Goal: Task Accomplishment & Management: Complete application form

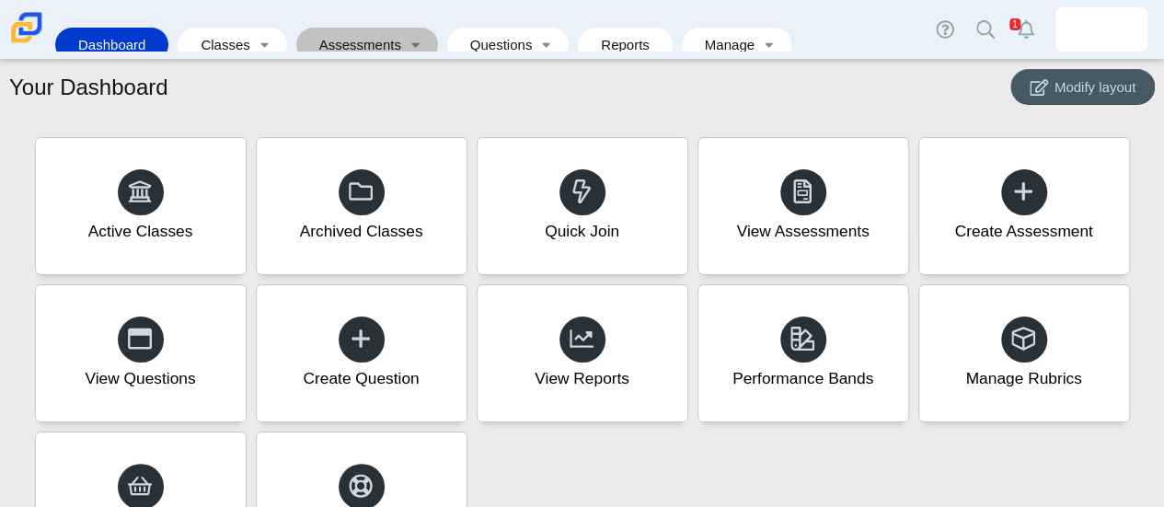
click at [364, 36] on link "Assessments" at bounding box center [354, 45] width 98 height 34
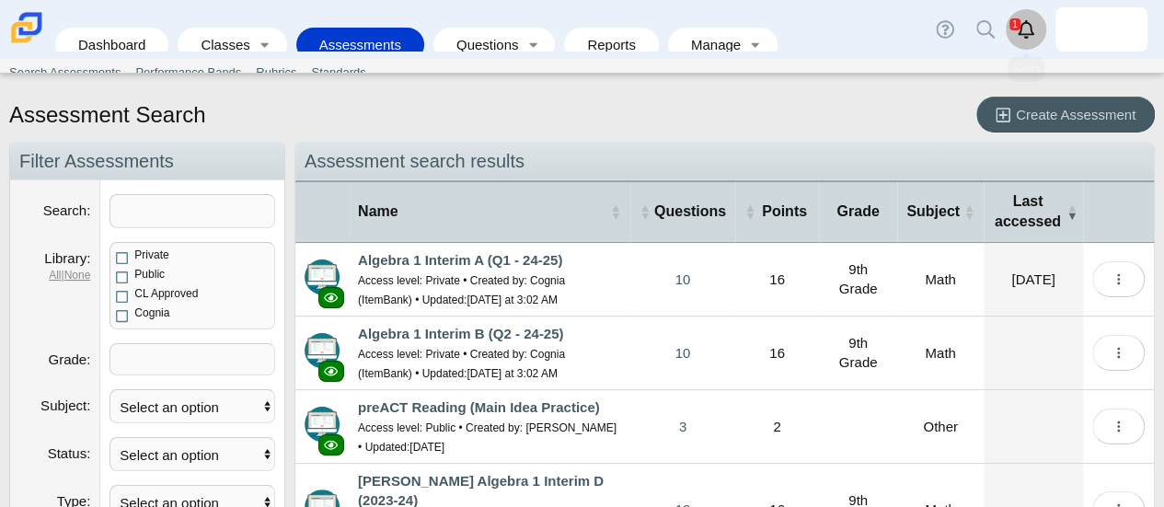
click at [1030, 40] on link "Alerts" at bounding box center [1025, 29] width 40 height 40
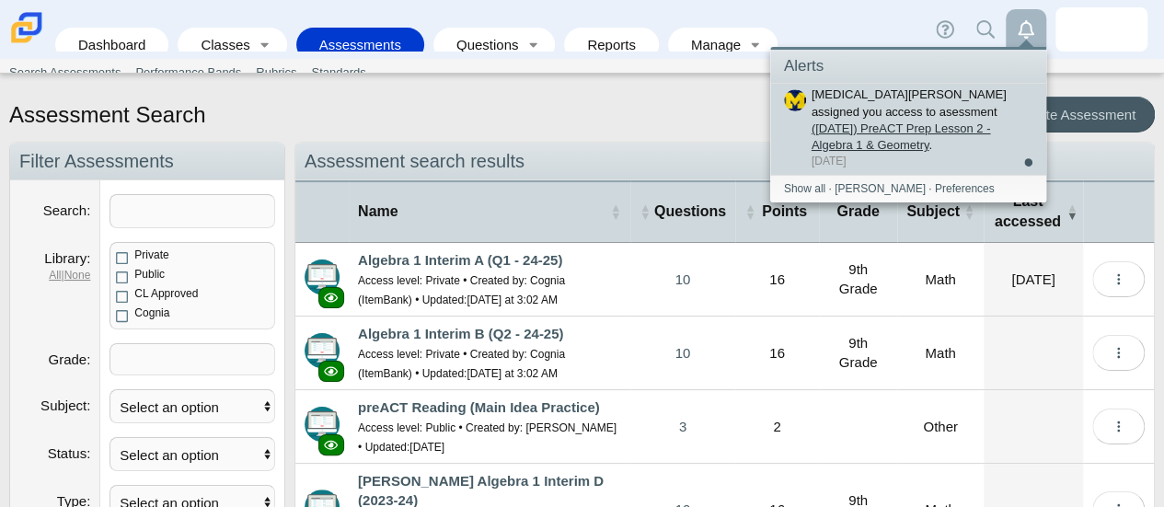
click at [929, 121] on link "([DATE]) PreACT Prep Lesson 2 - Algebra 1 & Geometry" at bounding box center [900, 136] width 179 height 30
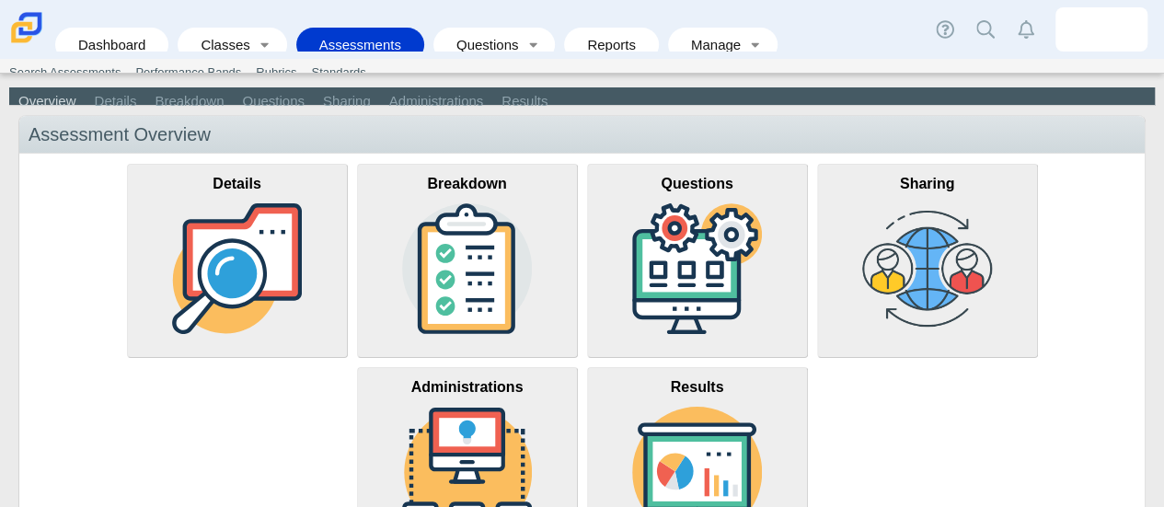
scroll to position [55, 0]
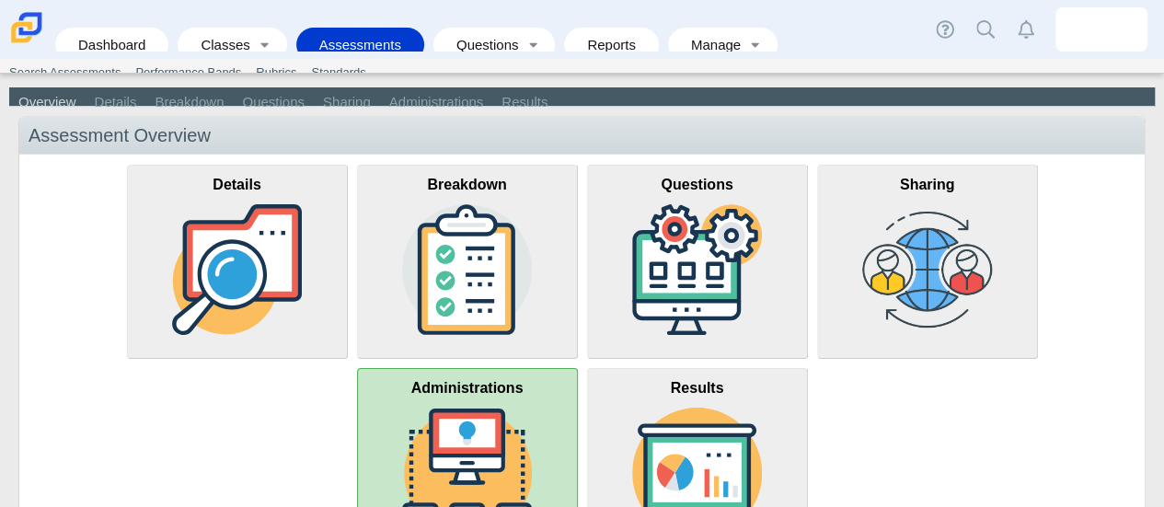
click at [467, 446] on img at bounding box center [467, 472] width 131 height 131
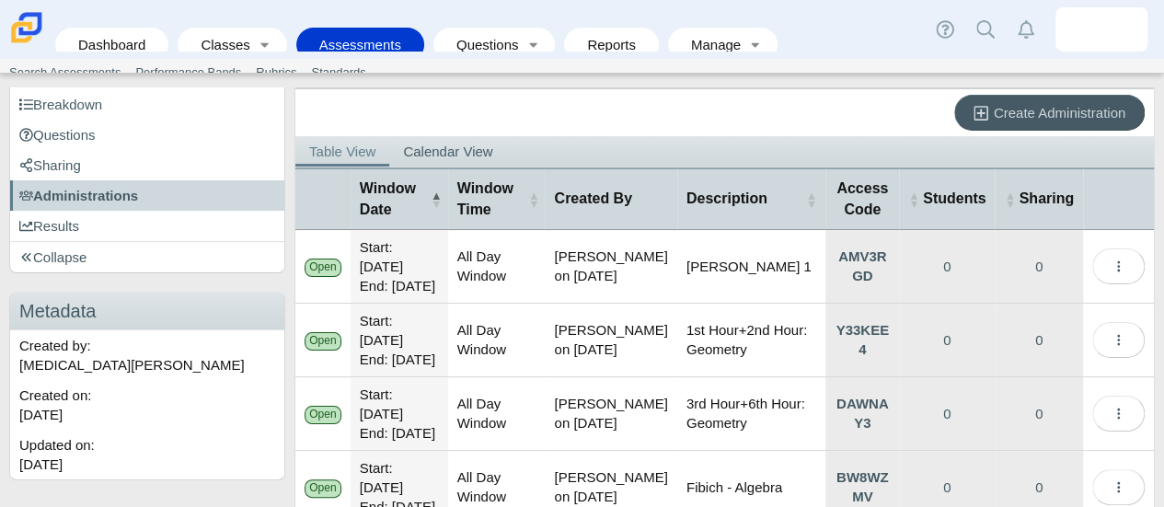
scroll to position [123, 0]
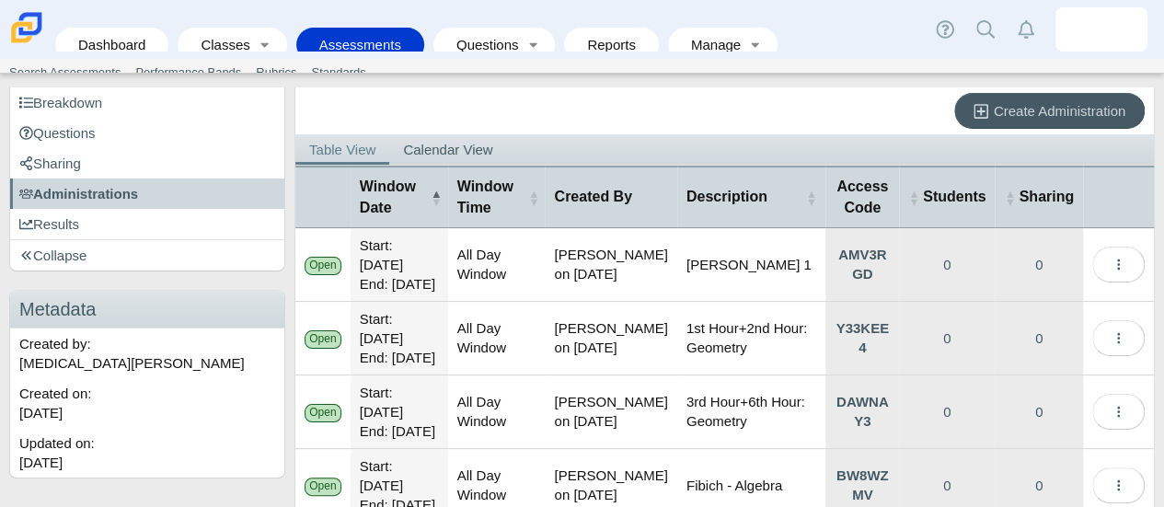
drag, startPoint x: 794, startPoint y: 212, endPoint x: 627, endPoint y: 280, distance: 179.5
click at [627, 280] on table "Window Date Window Time Created By Description Access Code Students Sharing Ope…" at bounding box center [724, 418] width 858 height 504
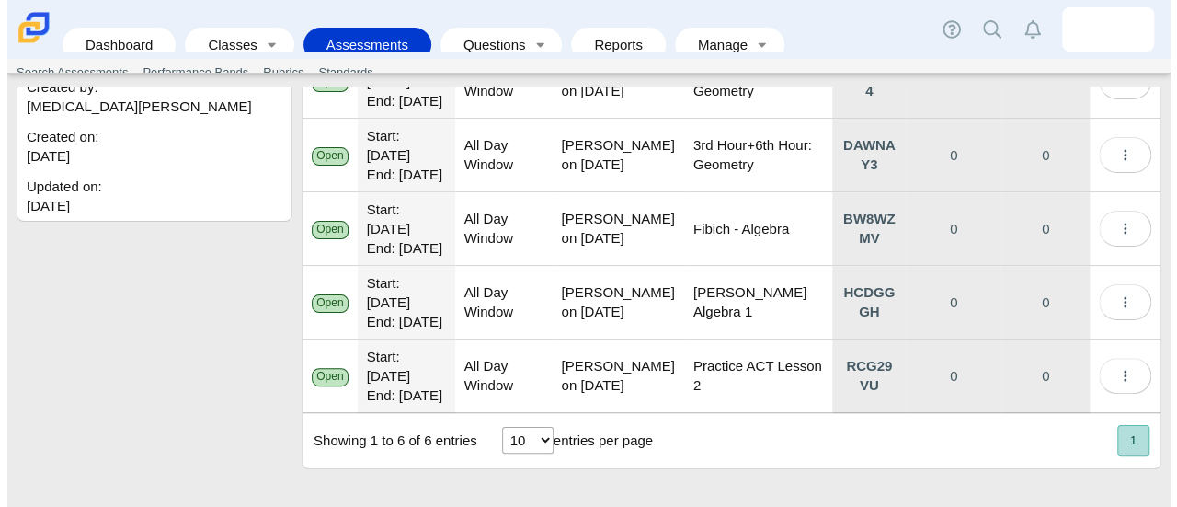
scroll to position [0, 0]
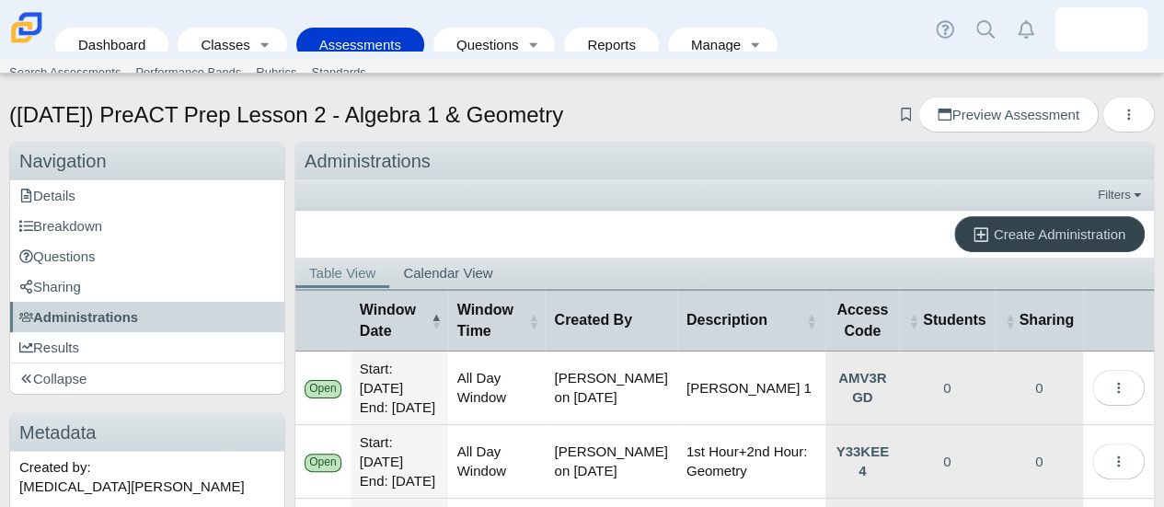
click at [973, 224] on icon at bounding box center [983, 233] width 20 height 19
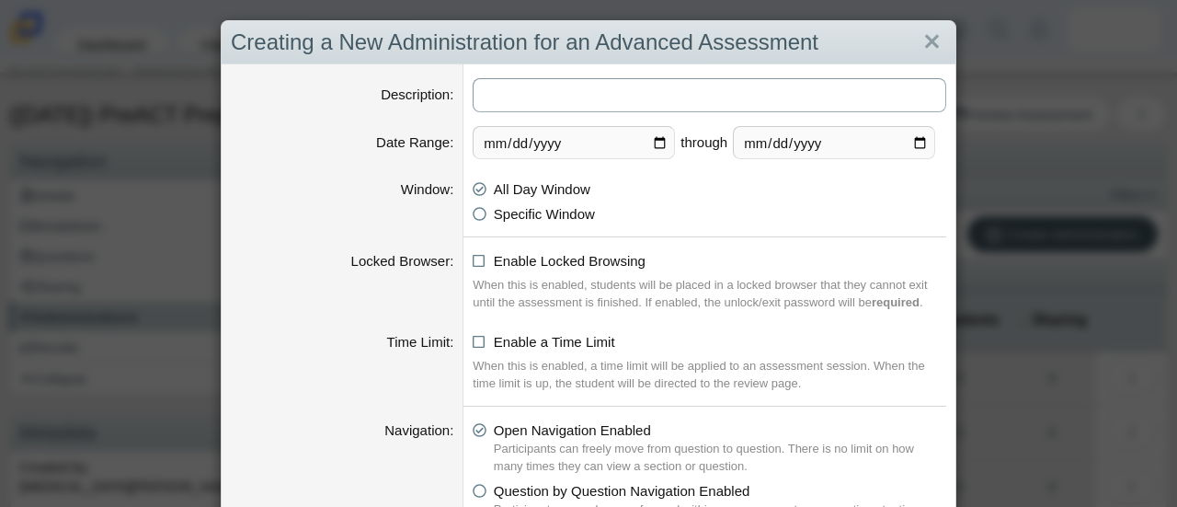
click at [612, 83] on input "Description" at bounding box center [710, 95] width 474 height 34
click at [529, 93] on input "Mulder 1 9/29" at bounding box center [710, 95] width 474 height 34
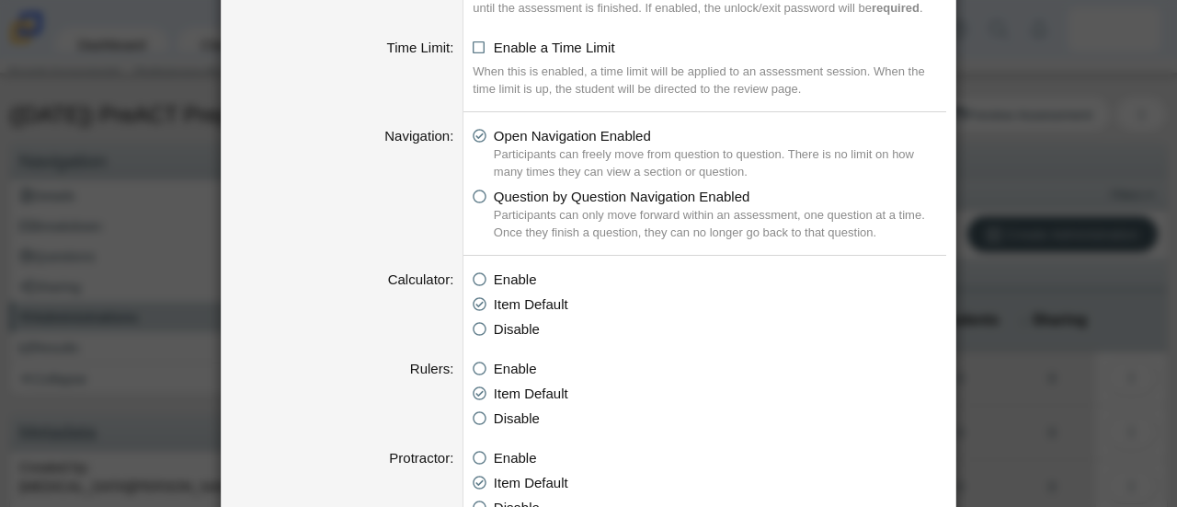
scroll to position [300, 0]
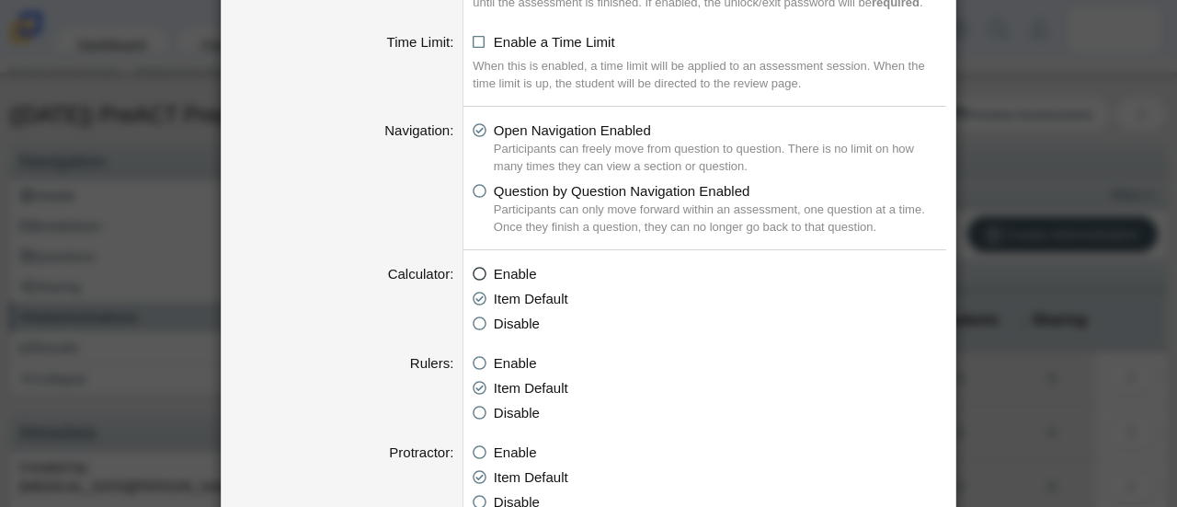
type input "[PERSON_NAME] 1+2 9/29"
click at [475, 264] on icon at bounding box center [480, 270] width 14 height 13
click at [475, 264] on input "Enable" at bounding box center [478, 269] width 12 height 12
radio input "true"
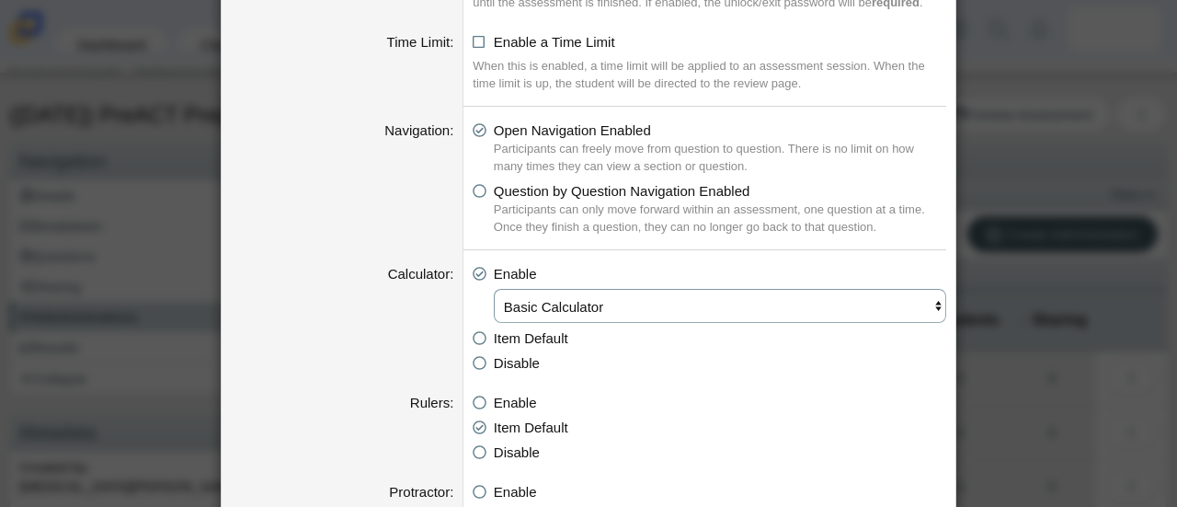
click at [762, 312] on select "Basic Calculator Scientific Calculator Graphing calculator" at bounding box center [720, 306] width 453 height 34
select select "graphing"
click at [494, 289] on select "Basic Calculator Scientific Calculator Graphing calculator" at bounding box center [720, 306] width 453 height 34
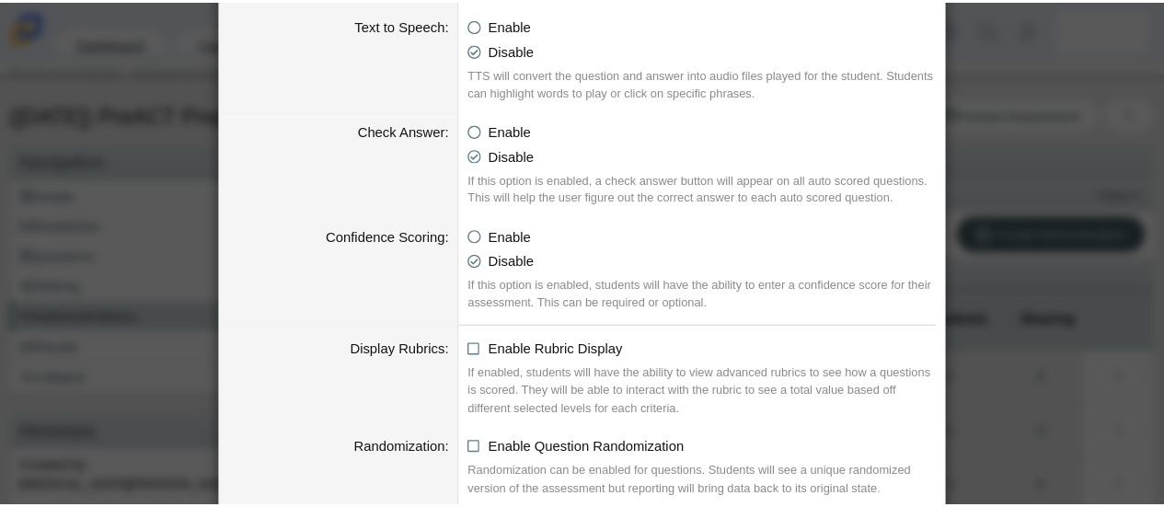
scroll to position [2040, 0]
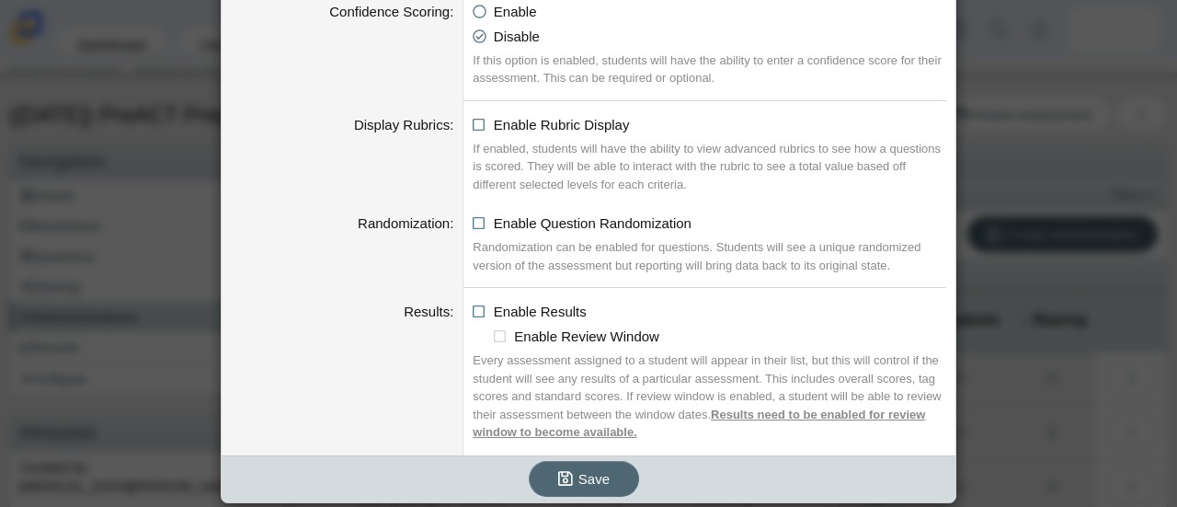
click at [568, 479] on icon "submit" at bounding box center [568, 478] width 20 height 19
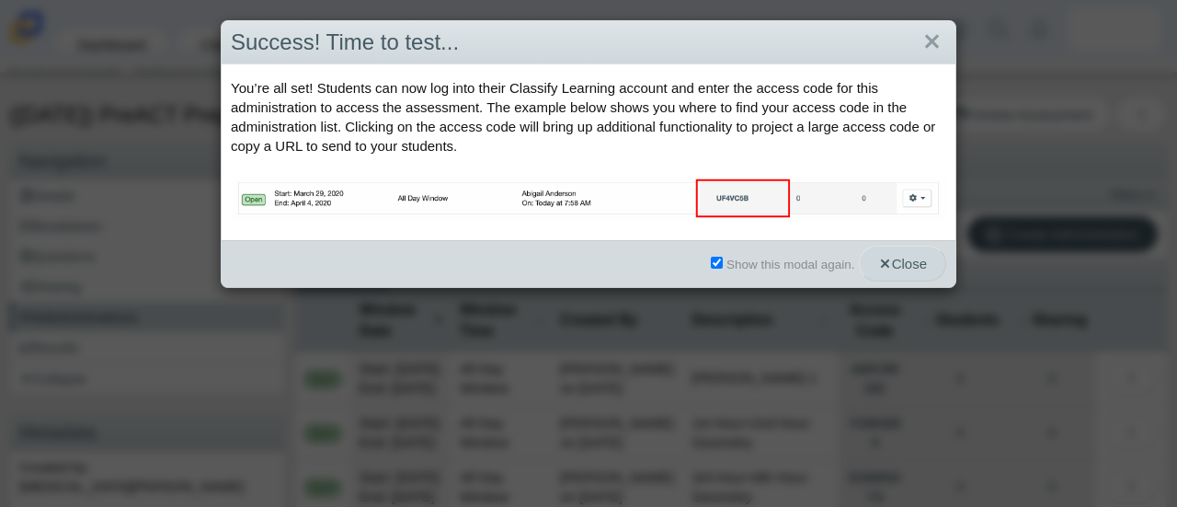
click at [914, 266] on span "Close" at bounding box center [902, 264] width 49 height 16
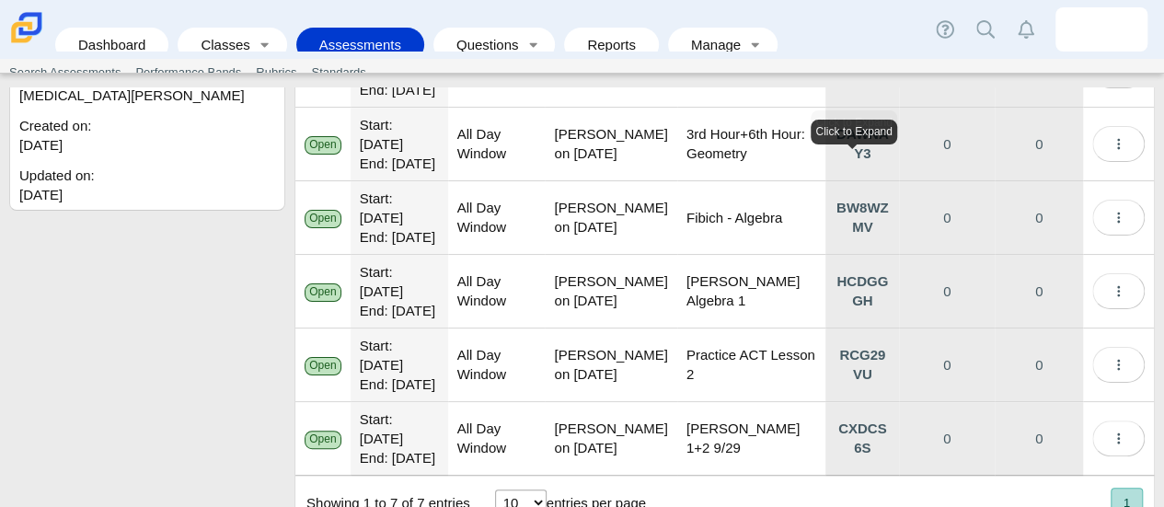
scroll to position [582, 0]
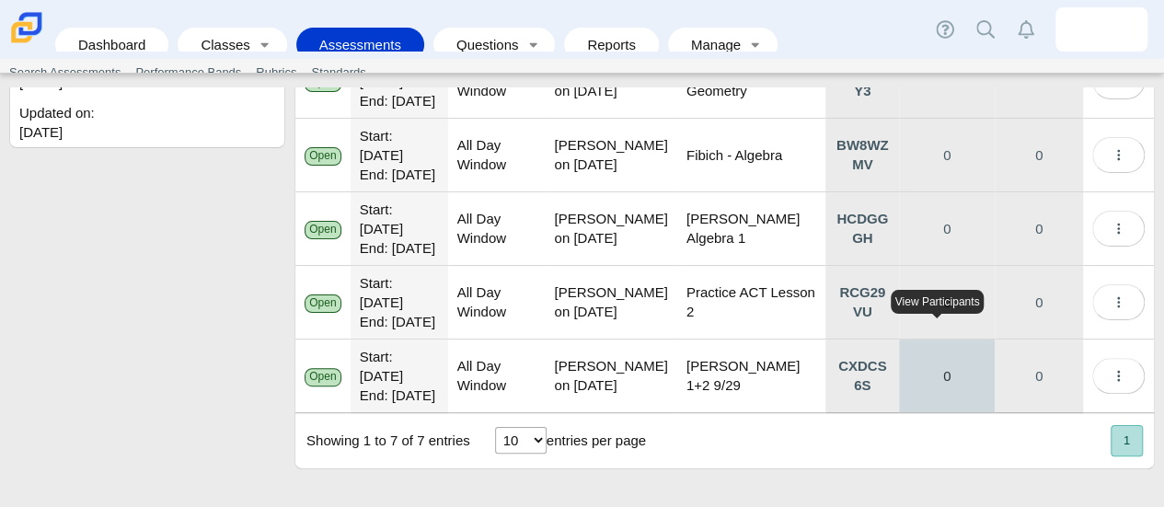
click at [949, 363] on link "0" at bounding box center [947, 375] width 96 height 73
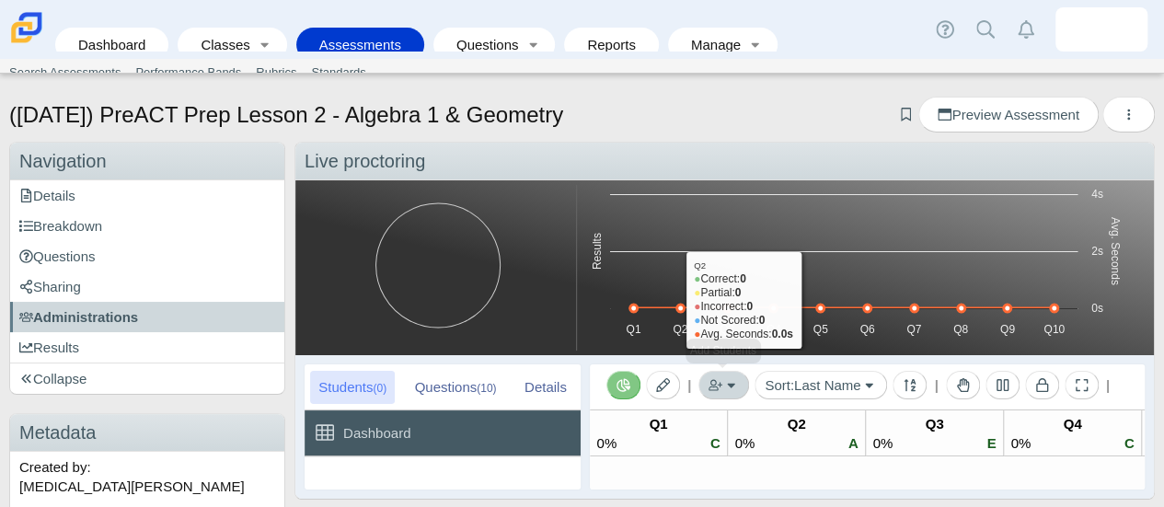
click at [739, 378] on button "button" at bounding box center [723, 385] width 51 height 29
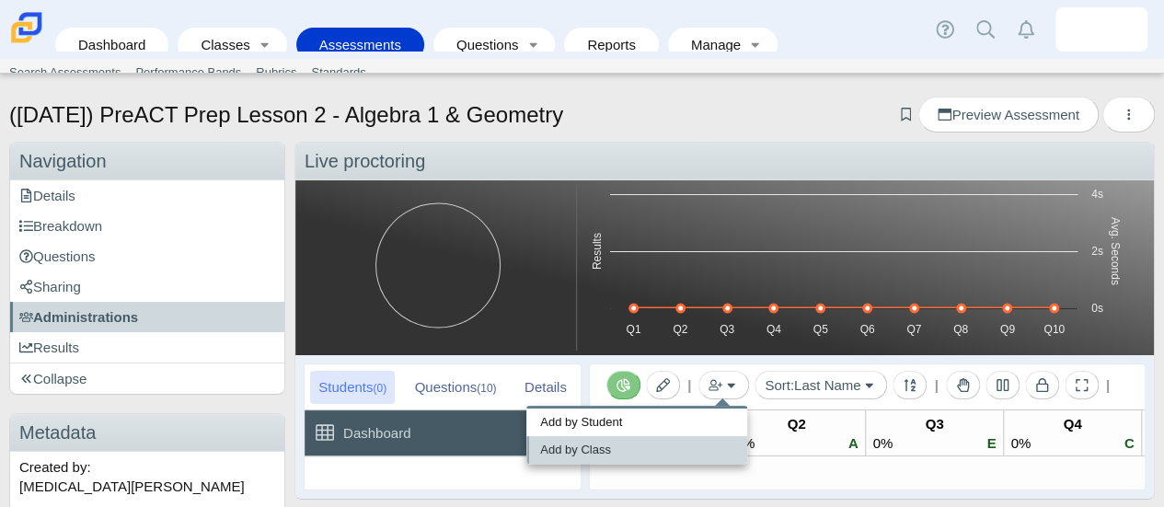
click at [634, 439] on link "Add by Class" at bounding box center [636, 450] width 221 height 28
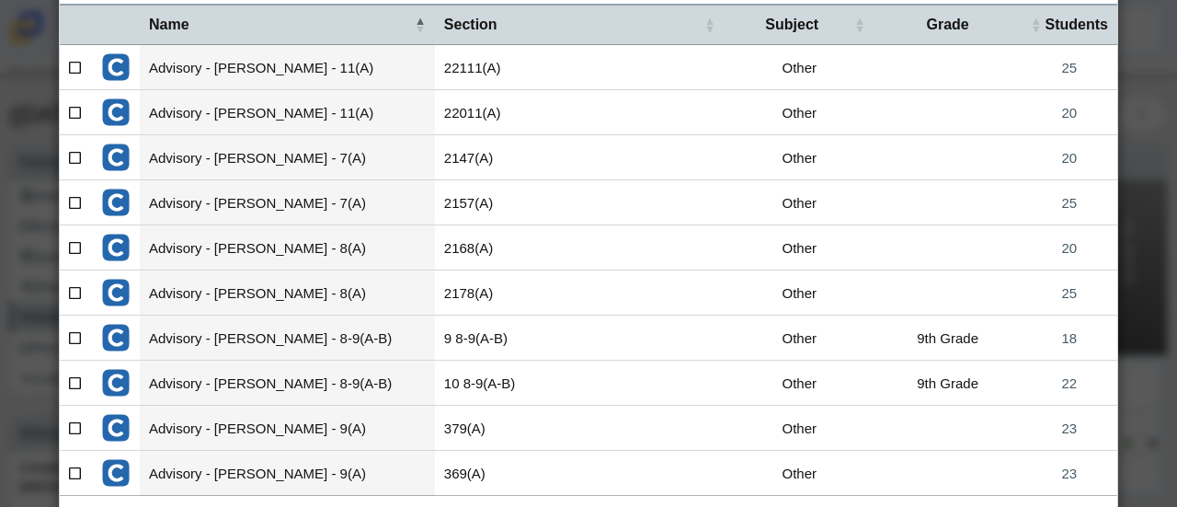
scroll to position [313, 0]
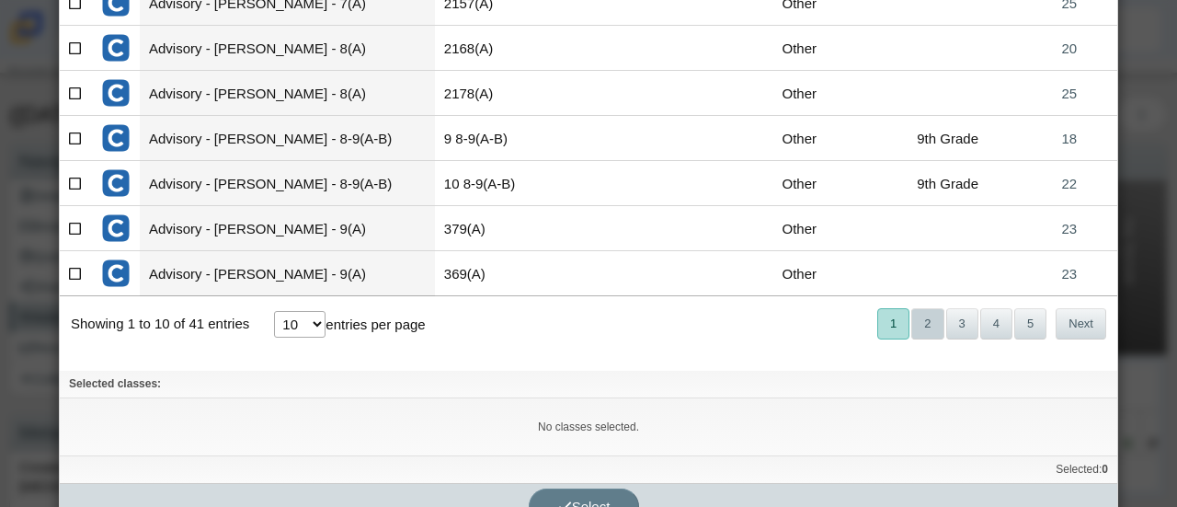
click at [920, 319] on button "2" at bounding box center [928, 323] width 32 height 30
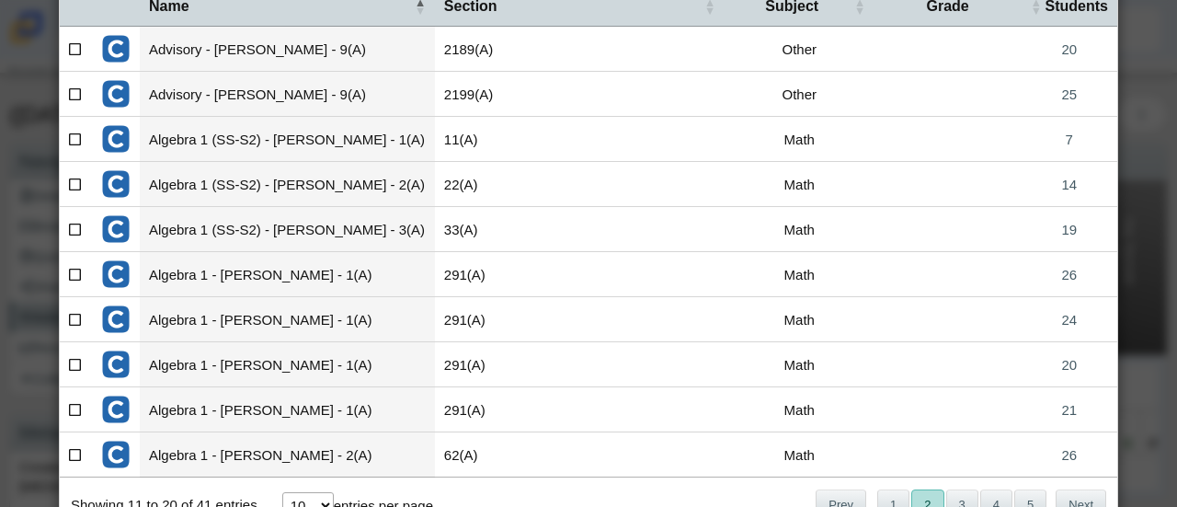
scroll to position [131, 0]
click at [75, 408] on icon at bounding box center [76, 409] width 14 height 13
checkbox input"] "true"
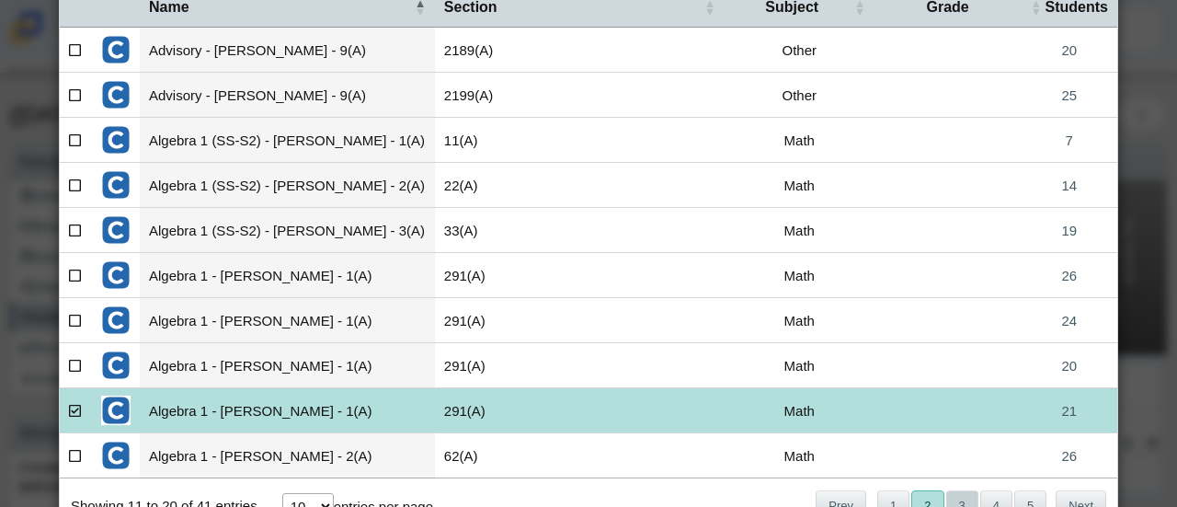
click at [947, 499] on button "3" at bounding box center [963, 505] width 32 height 30
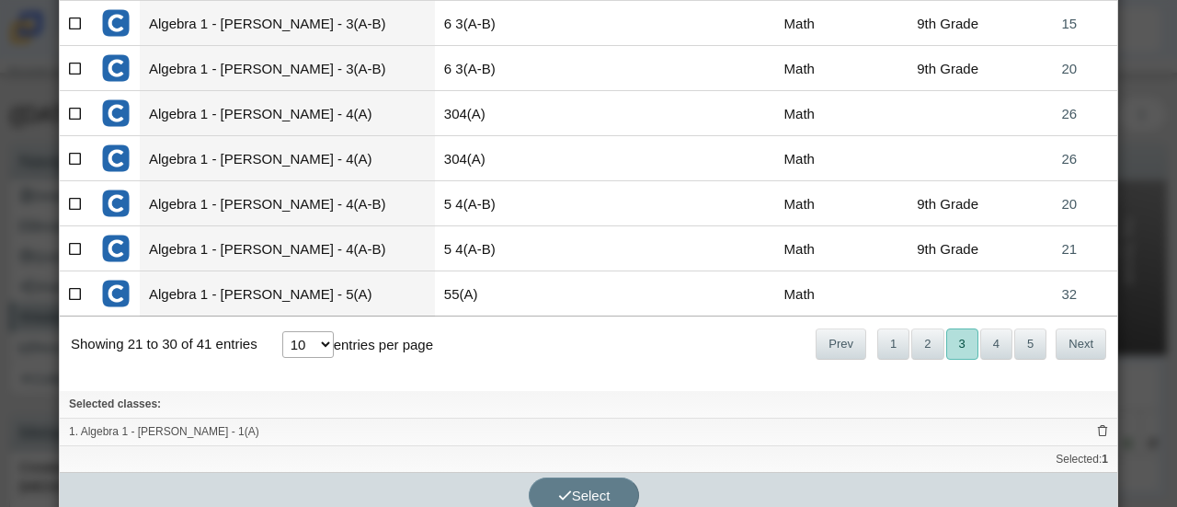
scroll to position [308, 0]
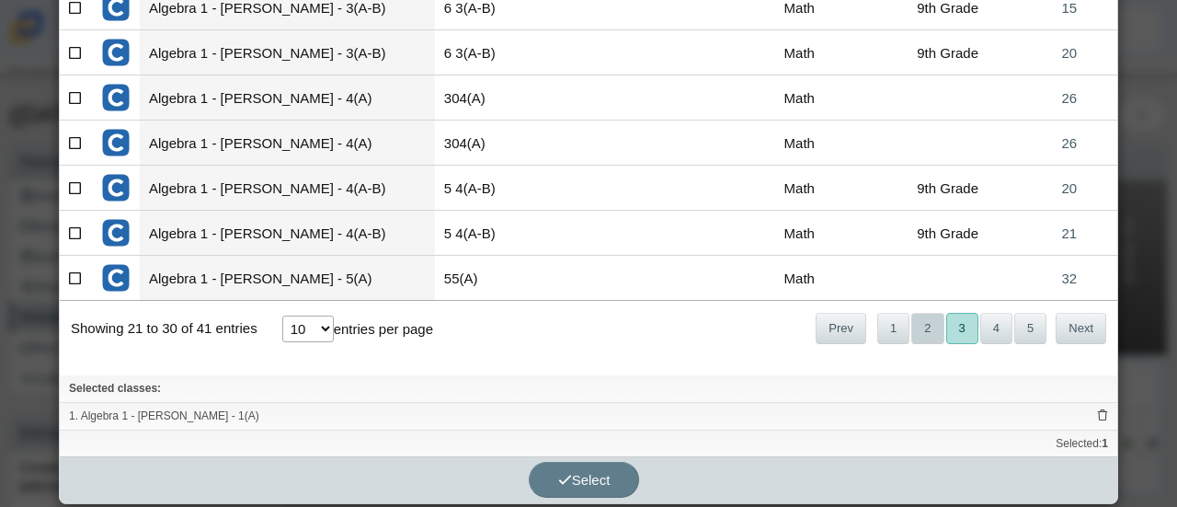
click at [929, 330] on button "2" at bounding box center [928, 328] width 32 height 30
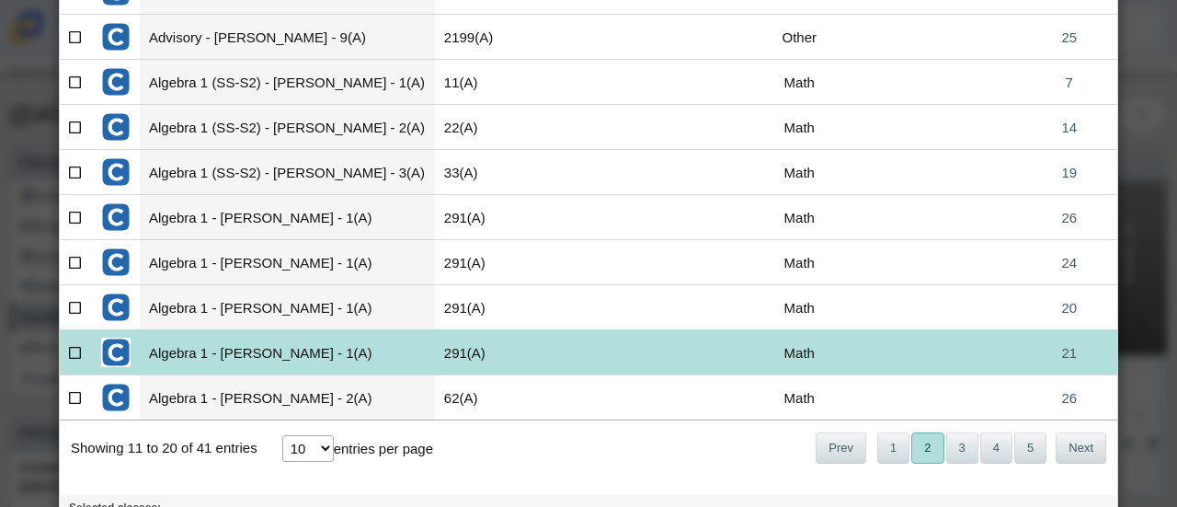
scroll to position [183, 0]
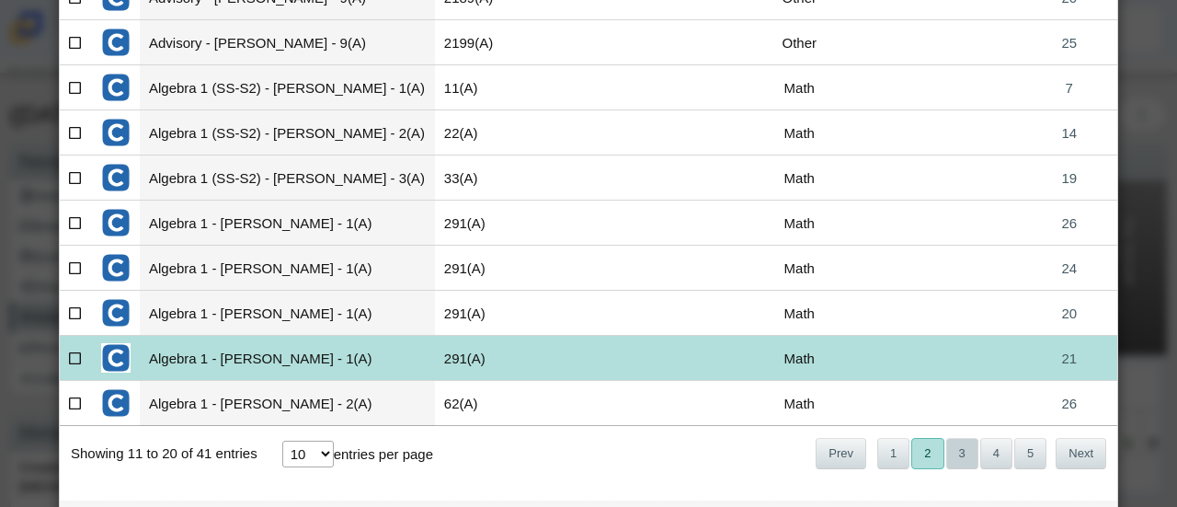
click at [947, 452] on button "3" at bounding box center [963, 453] width 32 height 30
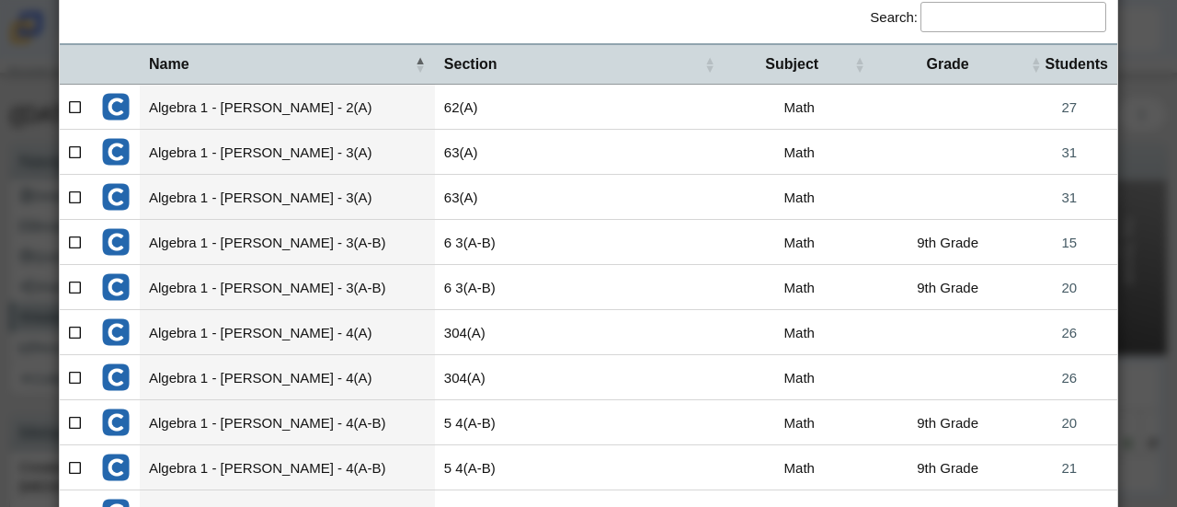
scroll to position [62, 0]
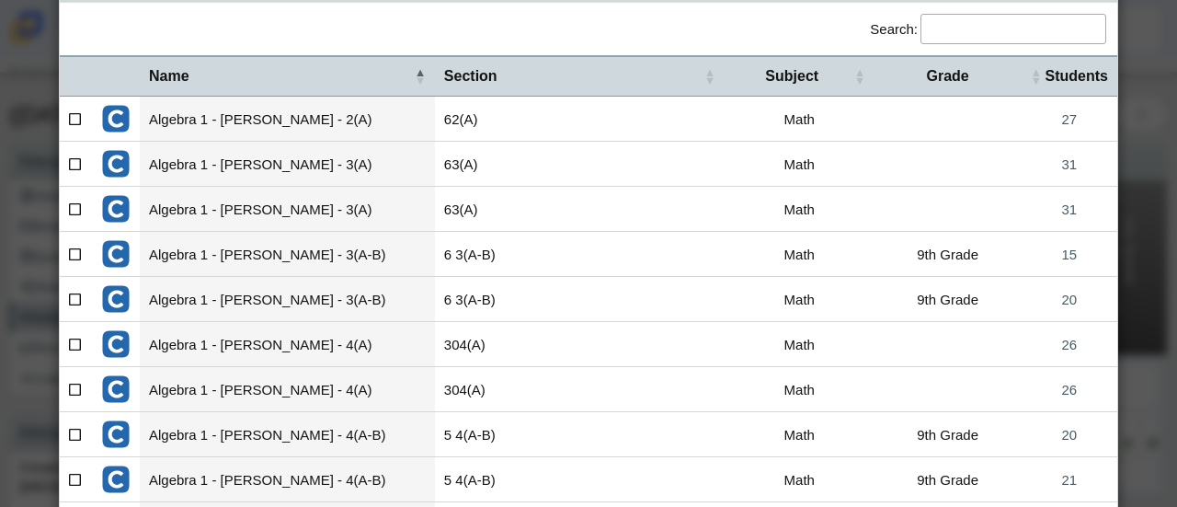
click at [77, 118] on icon at bounding box center [76, 117] width 14 height 13
checkbox input"] "true"
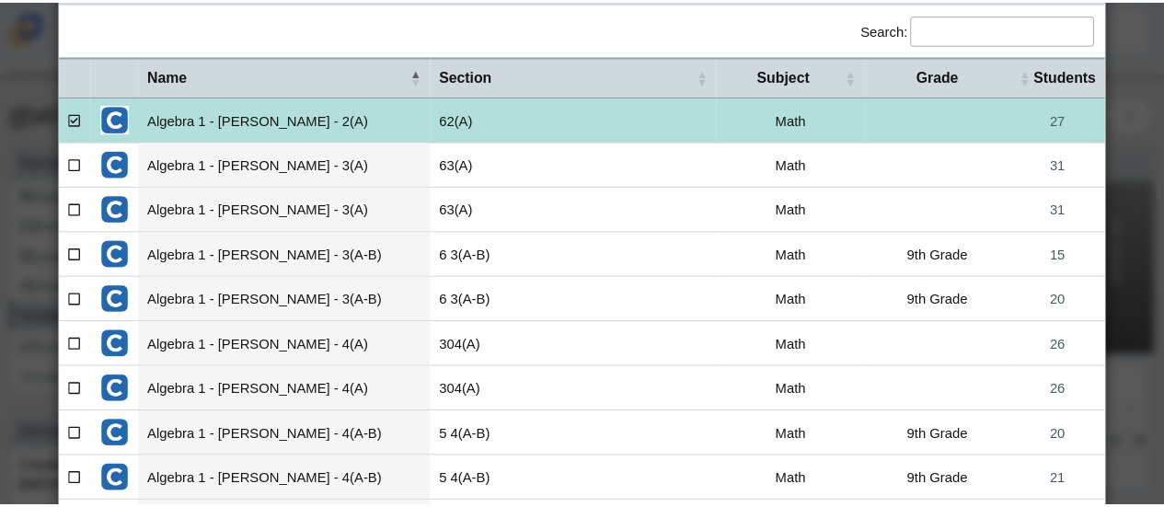
scroll to position [335, 0]
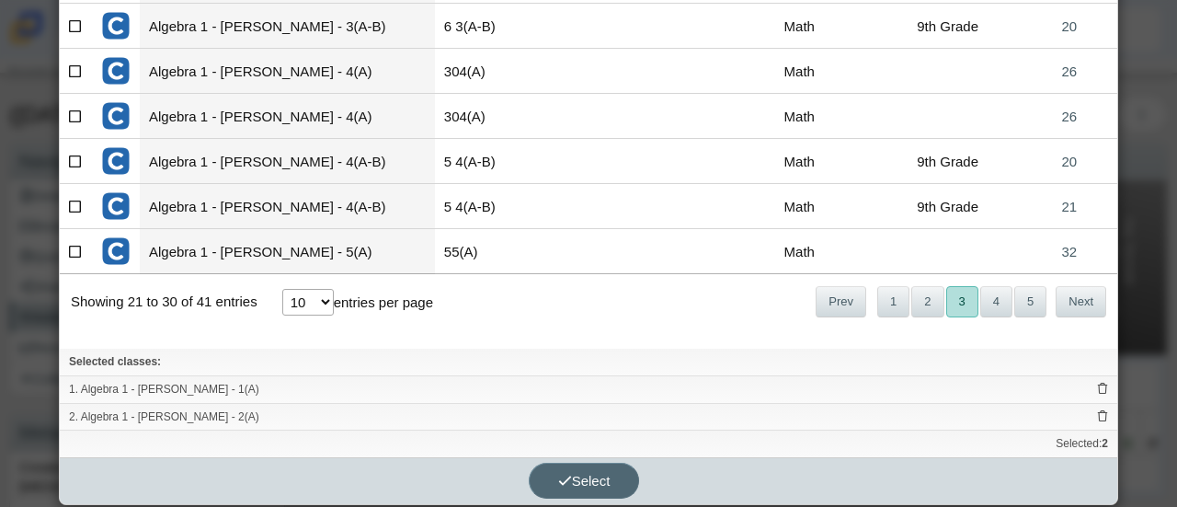
click at [577, 473] on span "Select" at bounding box center [584, 481] width 52 height 16
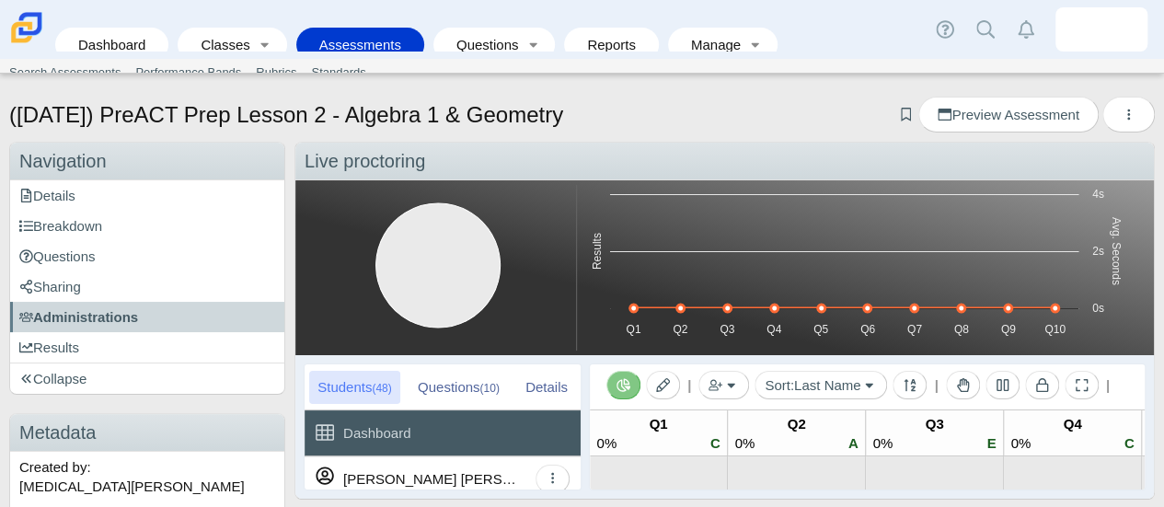
scroll to position [2, 0]
click at [485, 391] on small "(10)" at bounding box center [488, 388] width 19 height 13
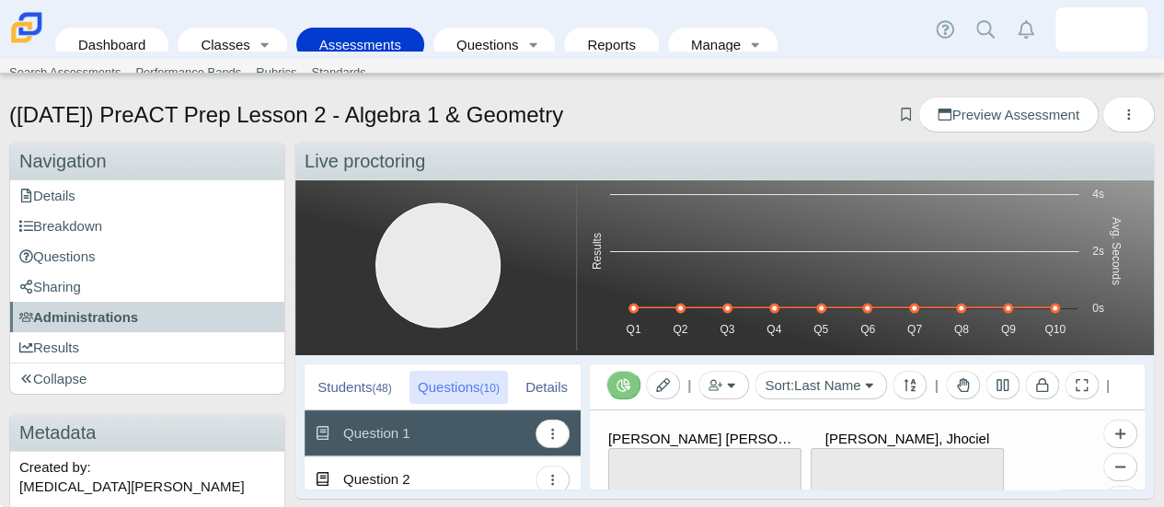
scroll to position [91, 0]
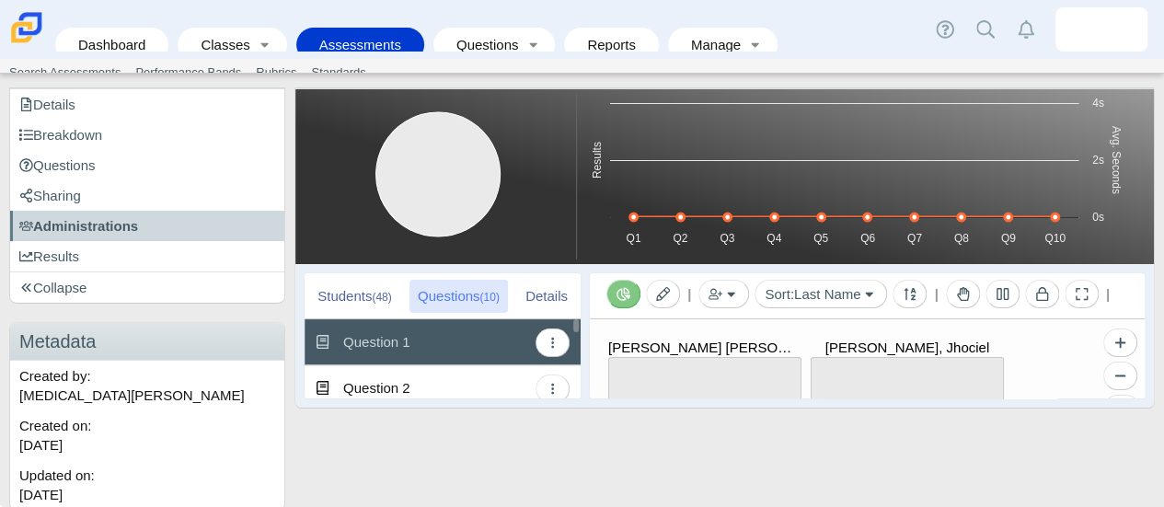
click at [473, 359] on div "Question 1 View Details Mass Scoring Answer Distribution Set for Pacing" at bounding box center [442, 342] width 276 height 46
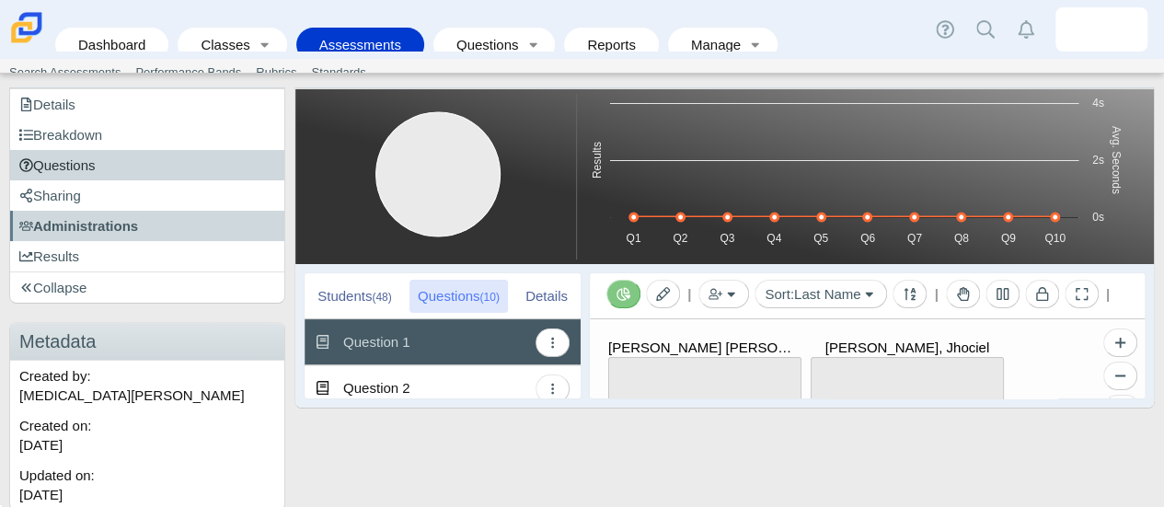
click at [68, 168] on span "Questions" at bounding box center [57, 165] width 76 height 16
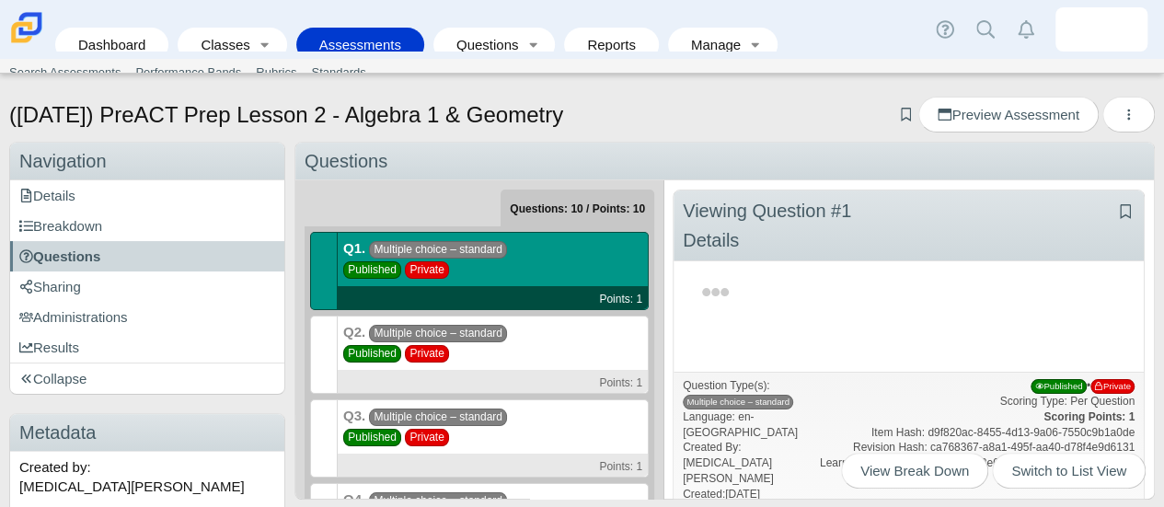
scroll to position [91, 0]
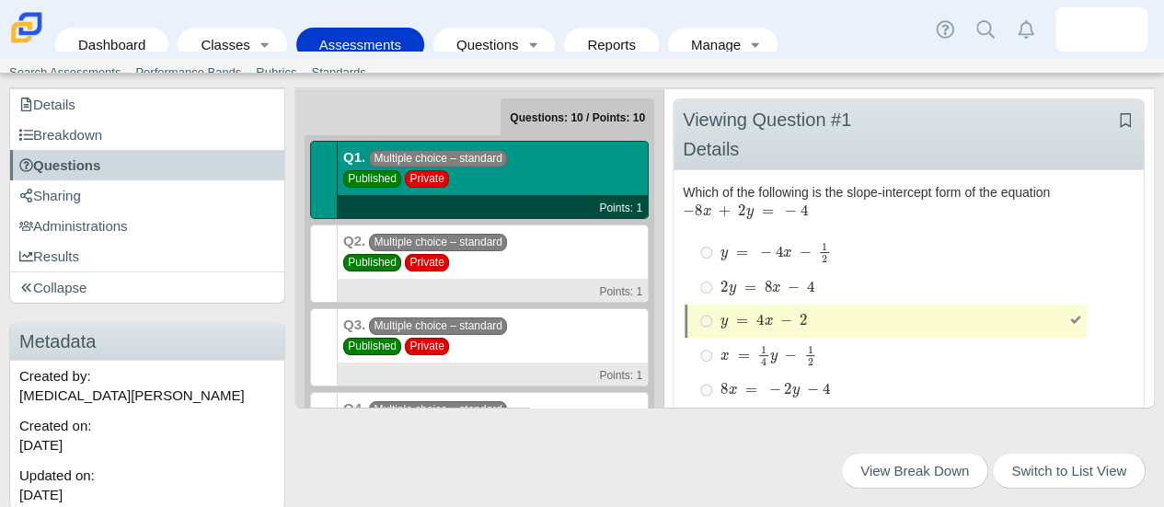
click at [543, 273] on div "Q2. Multiple choice – standard Published Private Points: 1" at bounding box center [493, 263] width 311 height 78
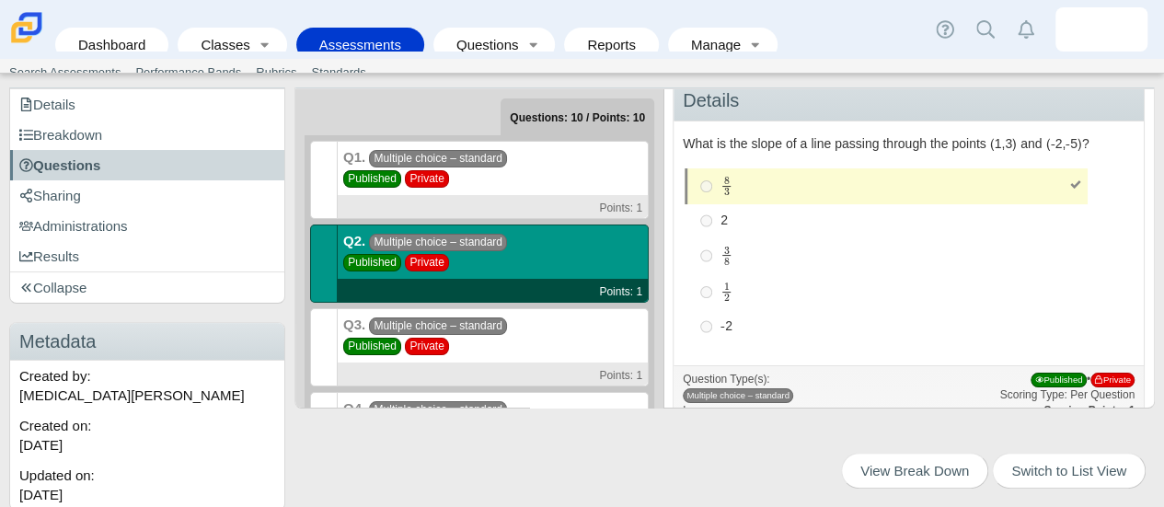
scroll to position [50, 0]
click at [534, 360] on div "Q3. Multiple choice – standard Published Private Points: 1" at bounding box center [493, 347] width 311 height 78
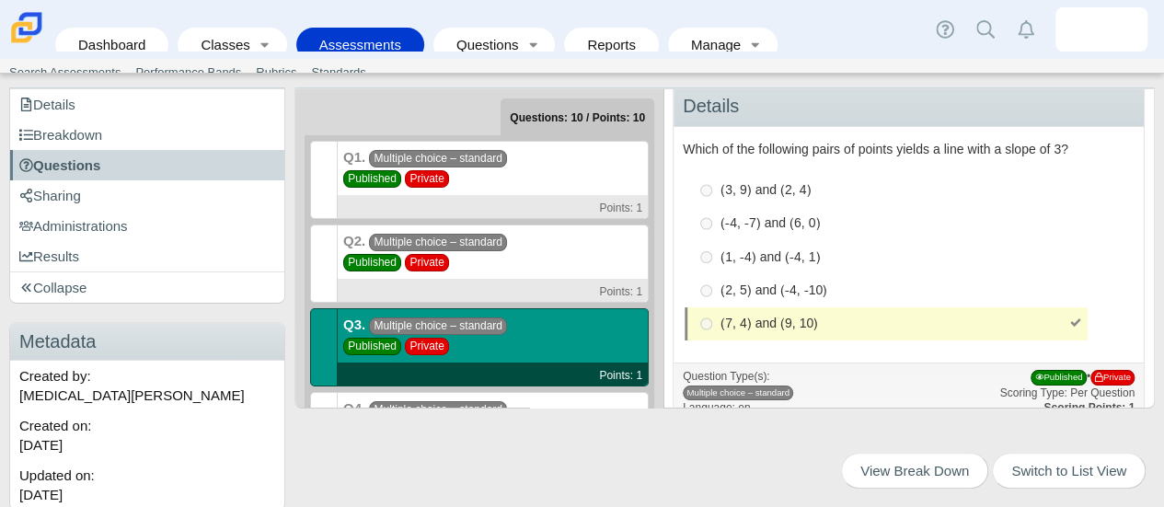
scroll to position [131, 0]
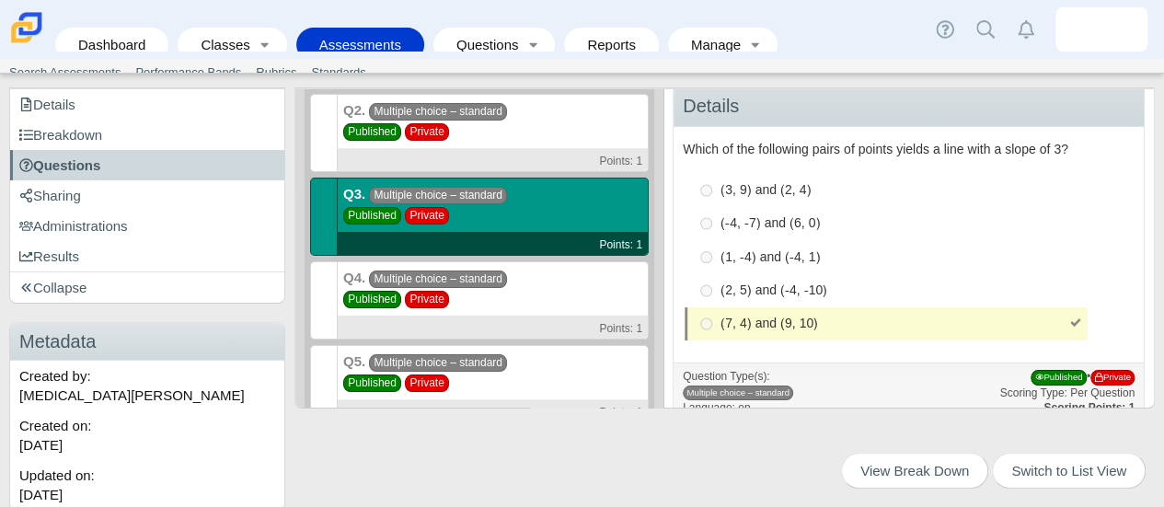
click at [557, 322] on div "Points: 1" at bounding box center [493, 327] width 310 height 23
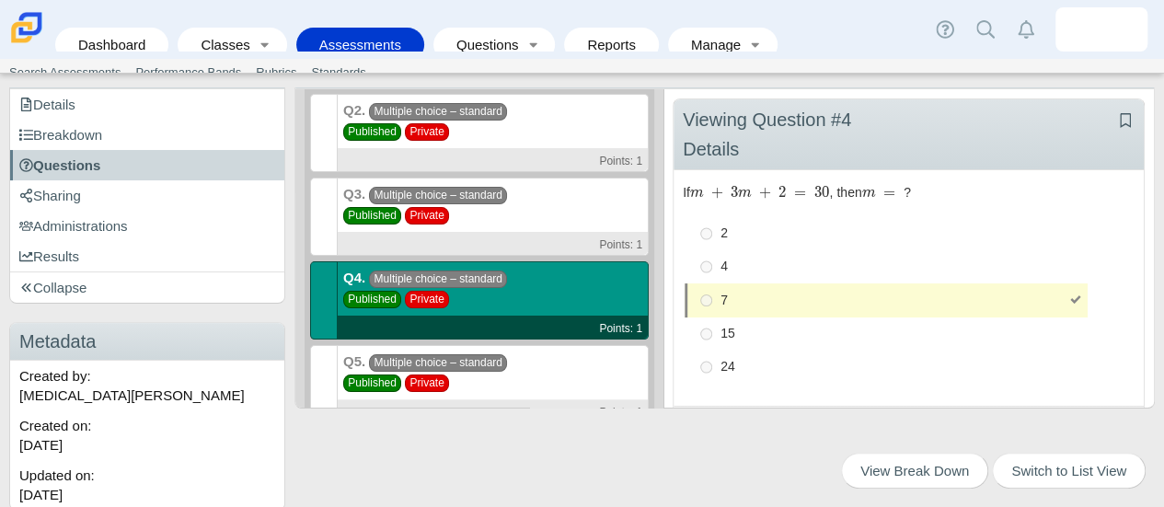
click at [583, 378] on div "Q5. Multiple choice – standard Published Private Points: 1" at bounding box center [493, 384] width 311 height 78
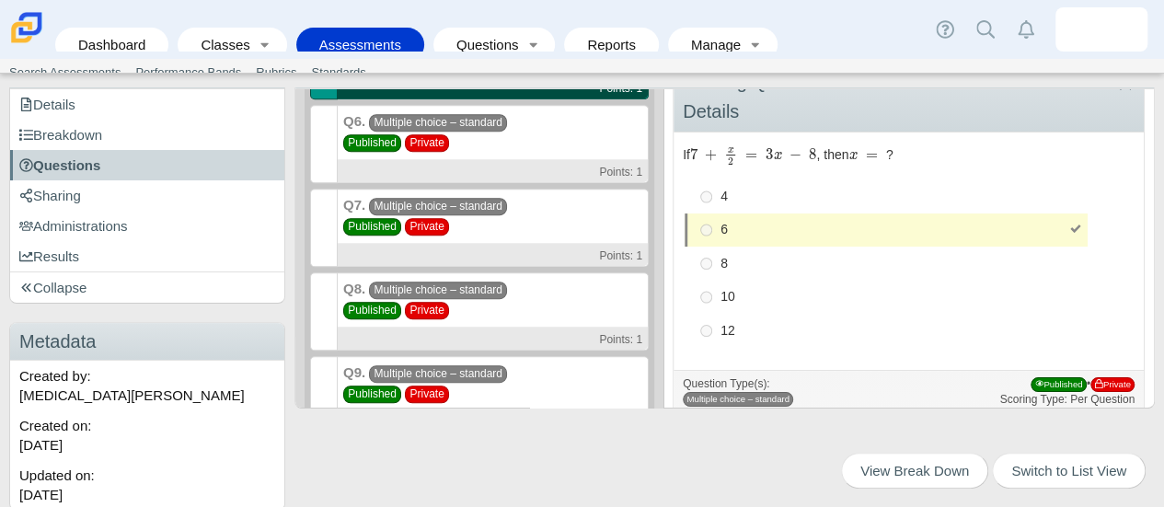
scroll to position [475, 0]
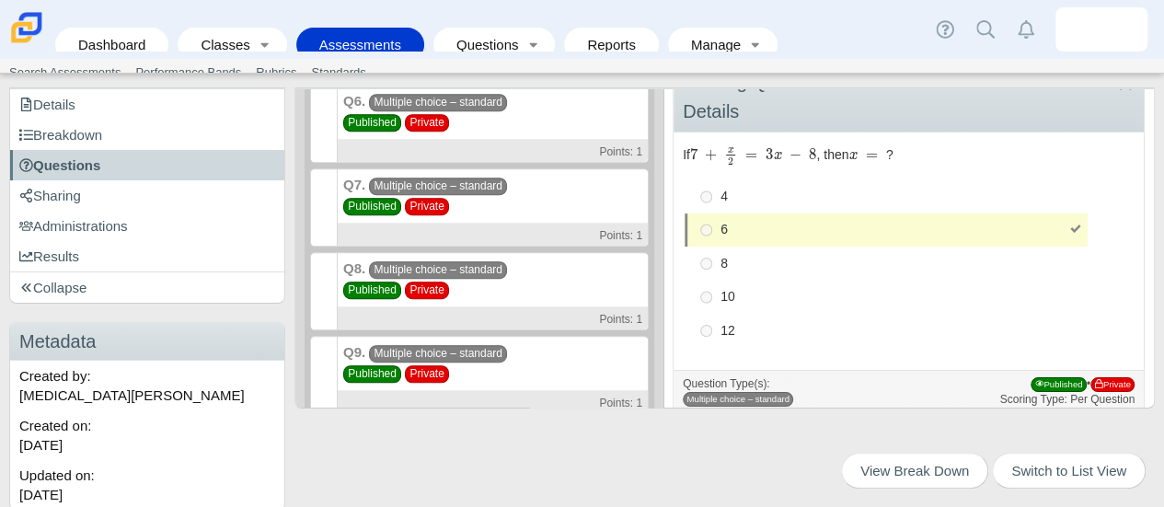
click at [548, 123] on div "Q6. Multiple choice – standard Published Private Points: 1" at bounding box center [493, 124] width 311 height 78
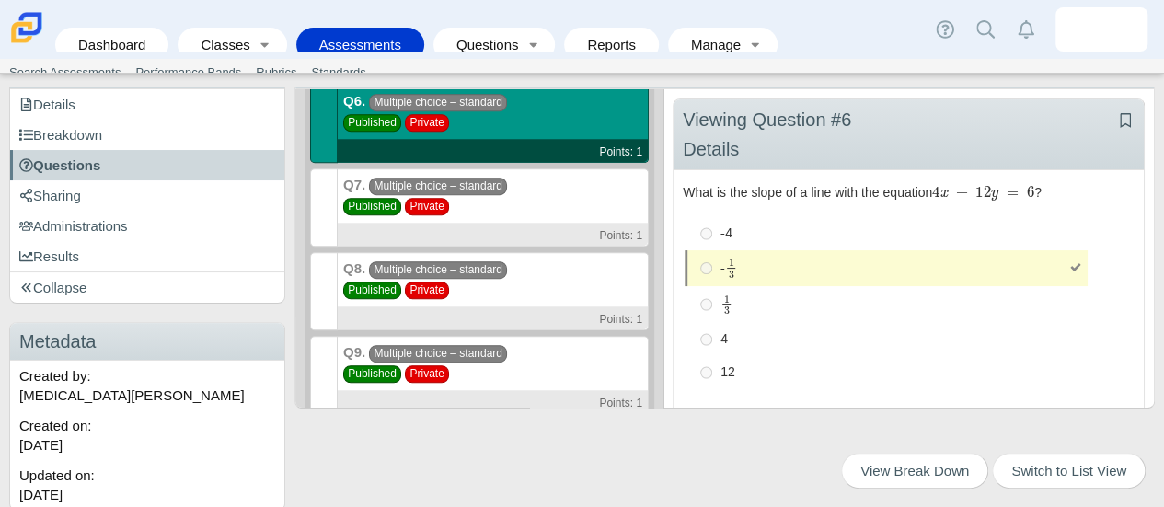
click at [563, 180] on div "Q7. Multiple choice – standard Published Private Points: 1" at bounding box center [493, 207] width 311 height 78
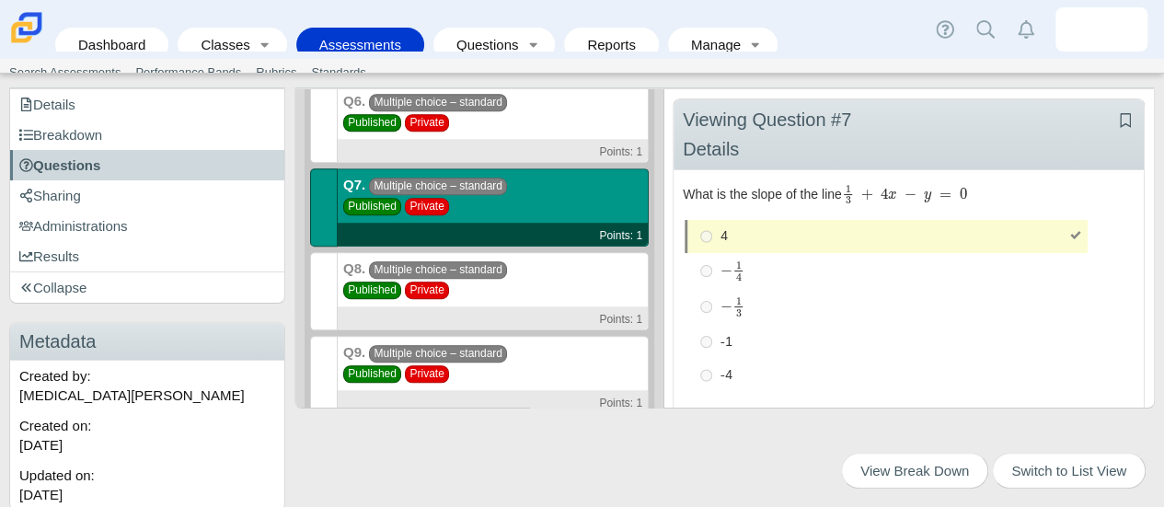
click at [562, 288] on div "Q8. Multiple choice – standard Published Private Points: 1" at bounding box center [493, 291] width 311 height 78
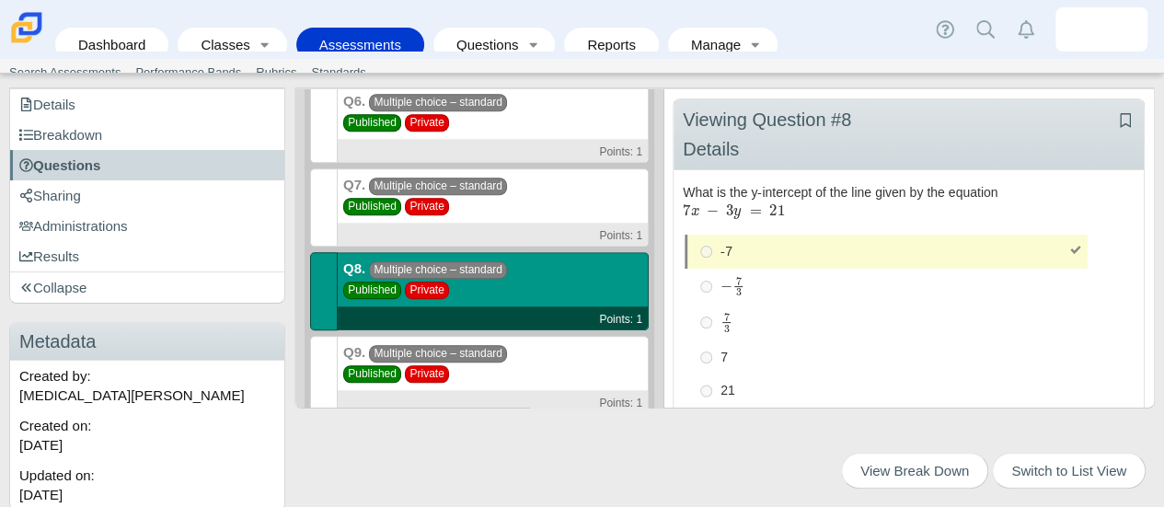
click at [543, 356] on div "Q9. Multiple choice – standard Published Private Points: 1" at bounding box center [493, 375] width 311 height 78
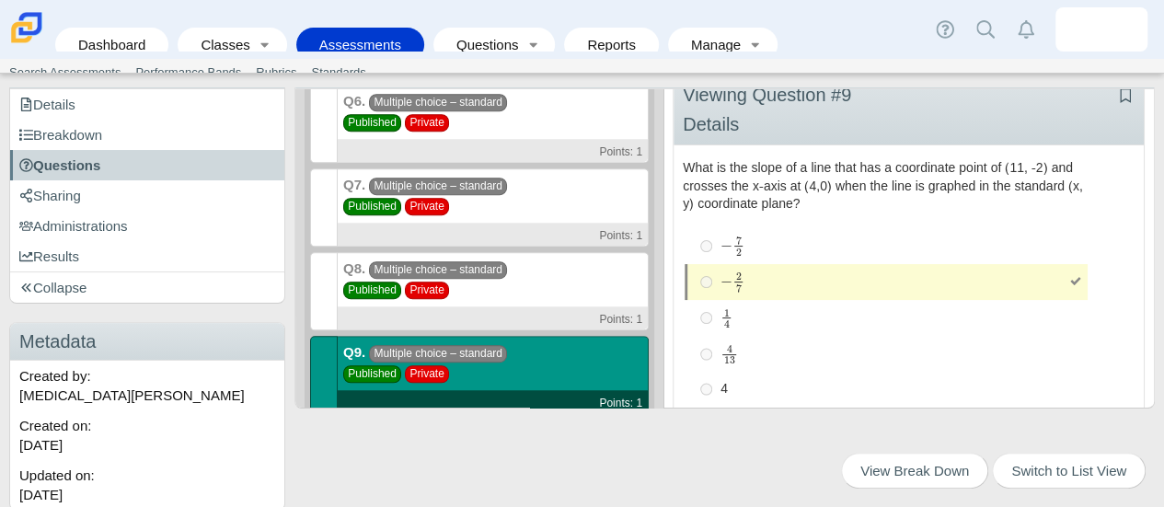
scroll to position [579, 0]
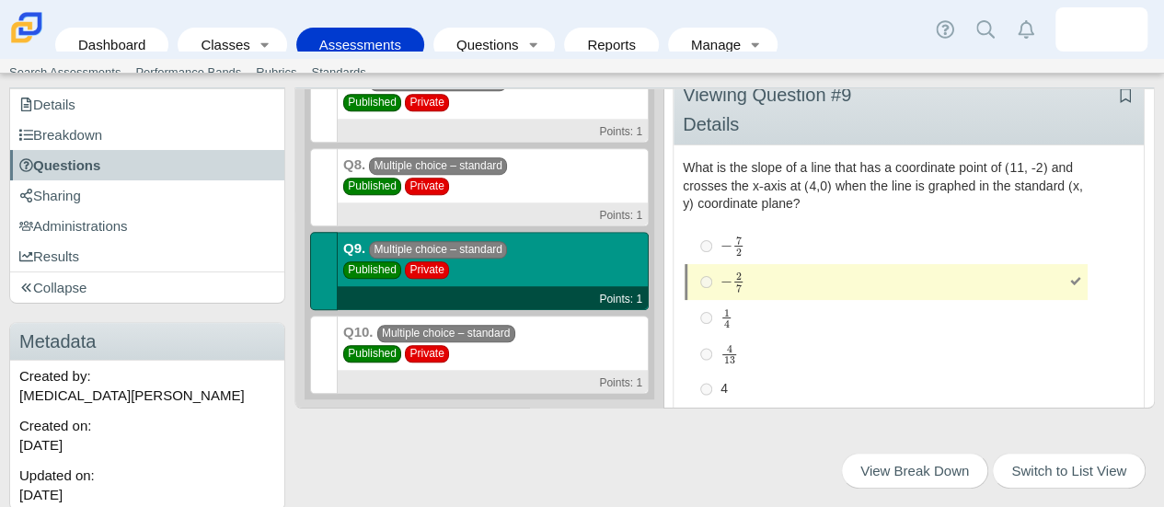
click at [525, 324] on div "Q10. Multiple choice – standard Published Private Points: 1" at bounding box center [493, 355] width 311 height 78
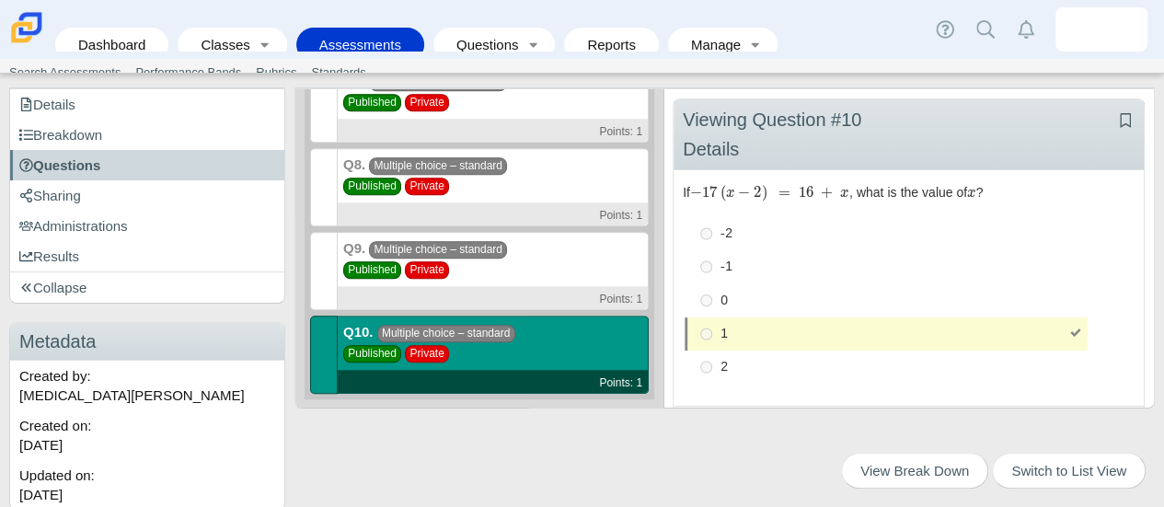
scroll to position [0, 0]
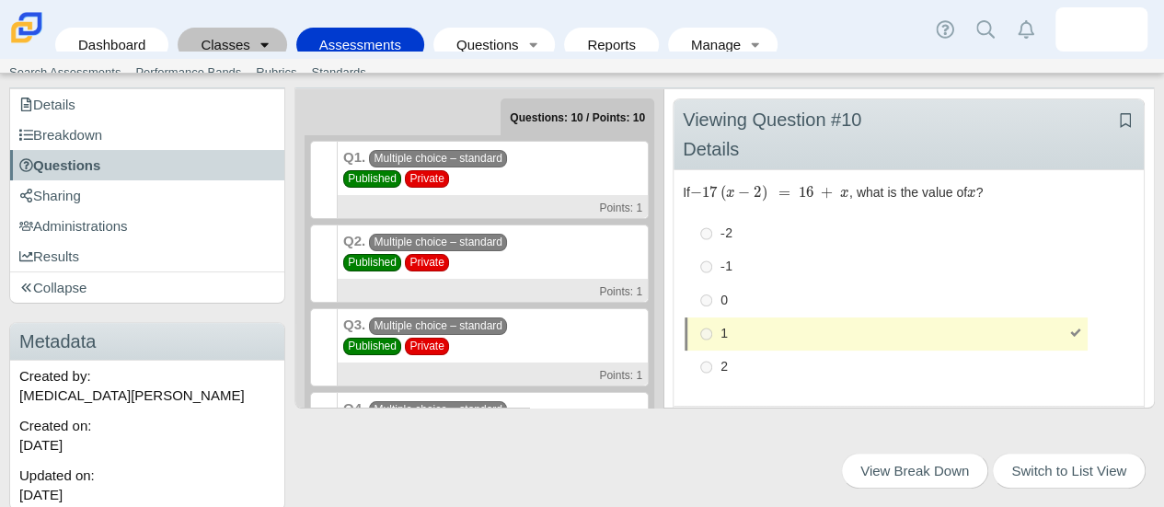
click at [263, 39] on link "Toggle expanded" at bounding box center [265, 45] width 26 height 34
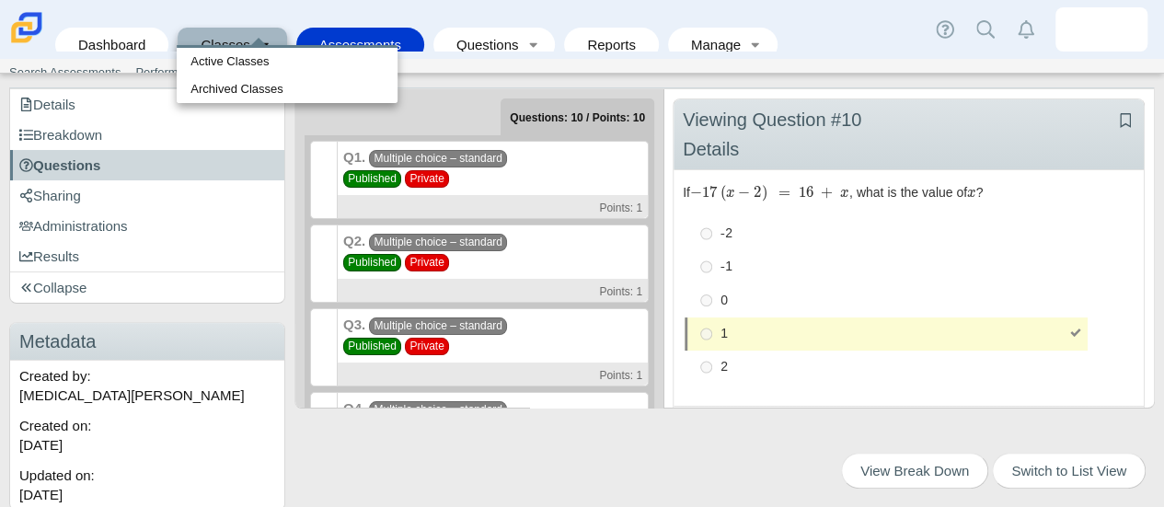
click at [346, 29] on link "Assessments" at bounding box center [359, 45] width 109 height 34
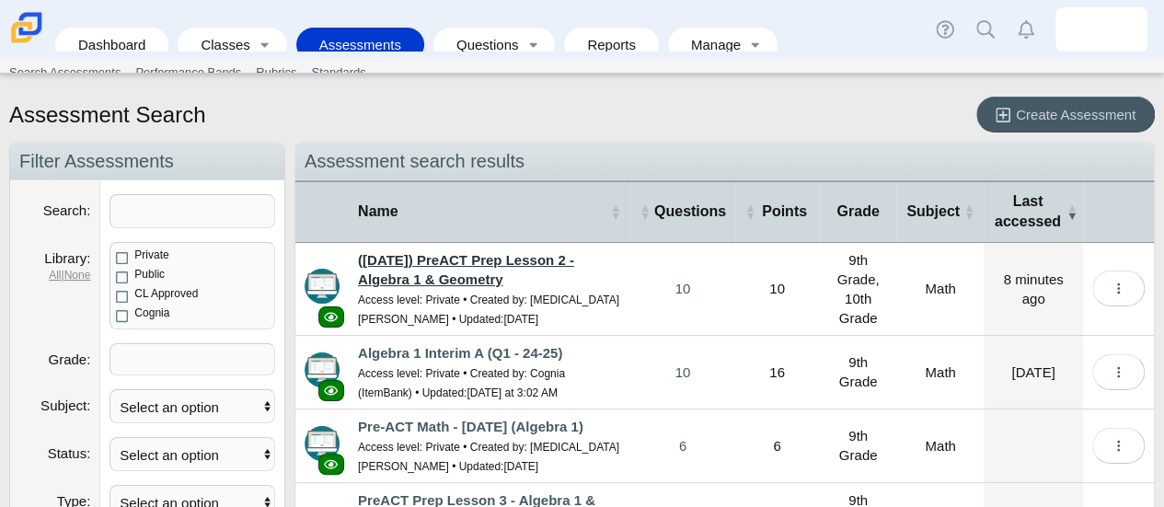
click at [473, 268] on link "([DATE]) PreACT Prep Lesson 2 - Algebra 1 & Geometry" at bounding box center [466, 269] width 216 height 35
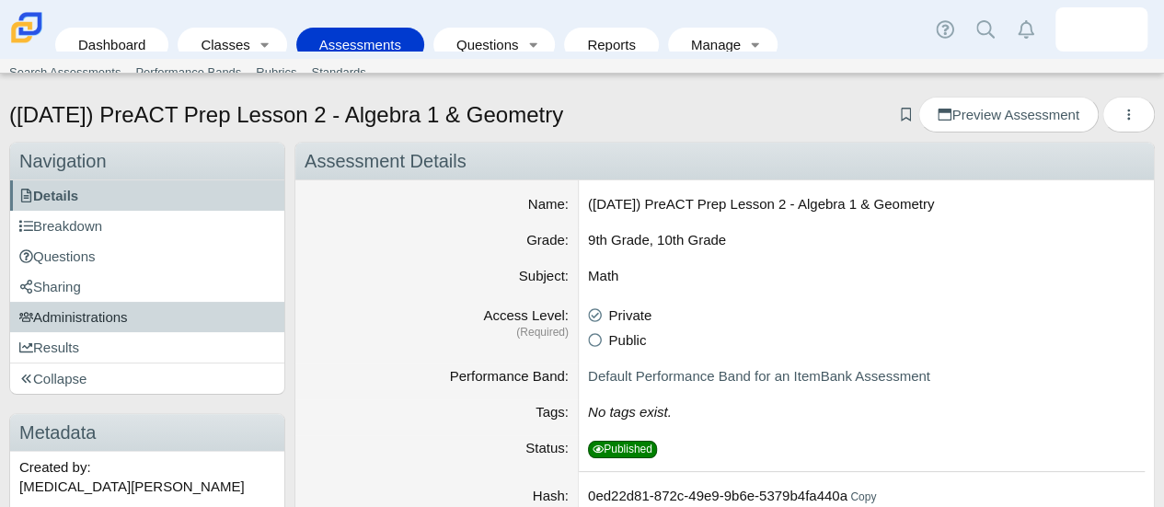
click at [100, 317] on span "Administrations" at bounding box center [73, 317] width 109 height 16
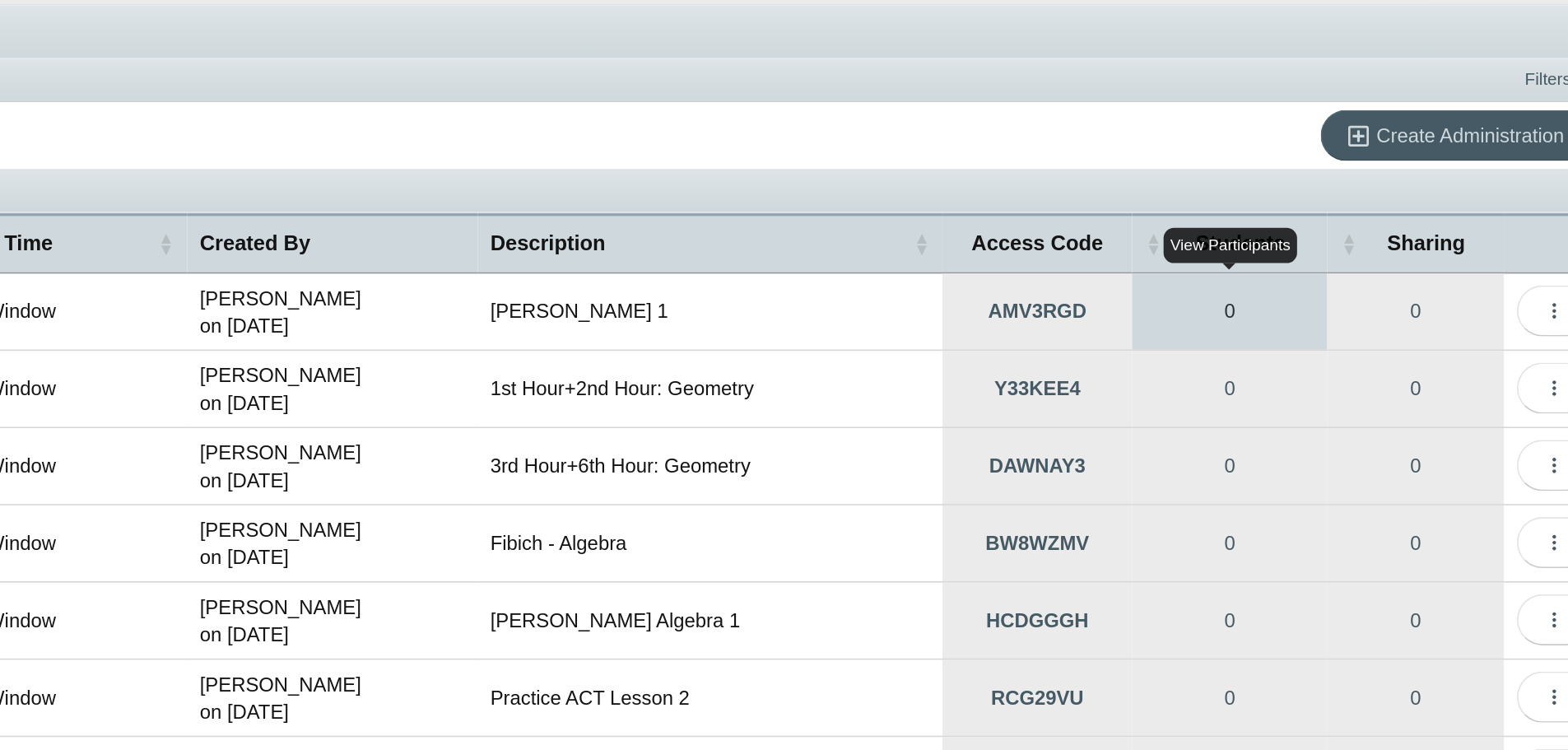
click at [1041, 320] on link "0" at bounding box center [1323, 320] width 123 height 47
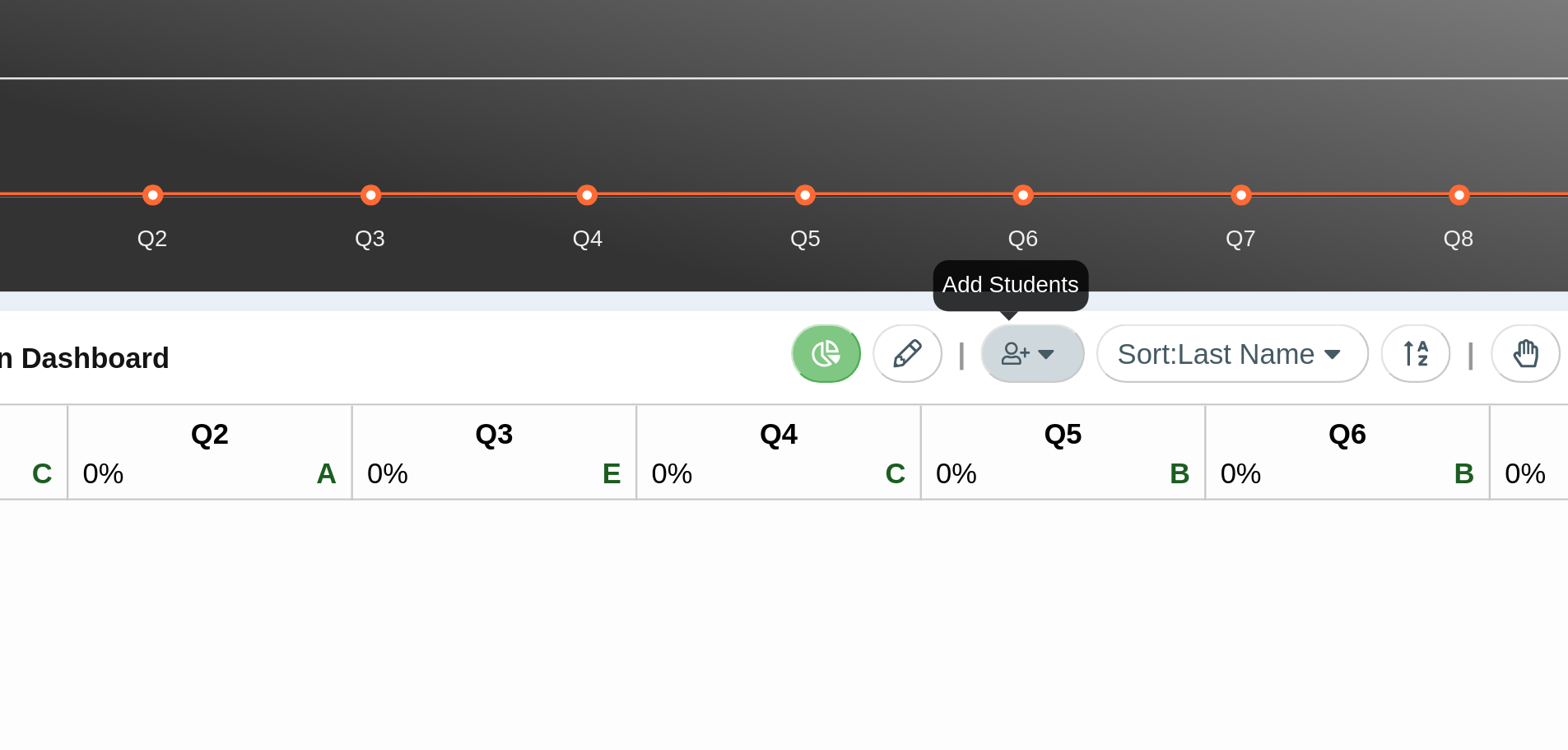
click at [1068, 344] on button "button" at bounding box center [1069, 345] width 46 height 26
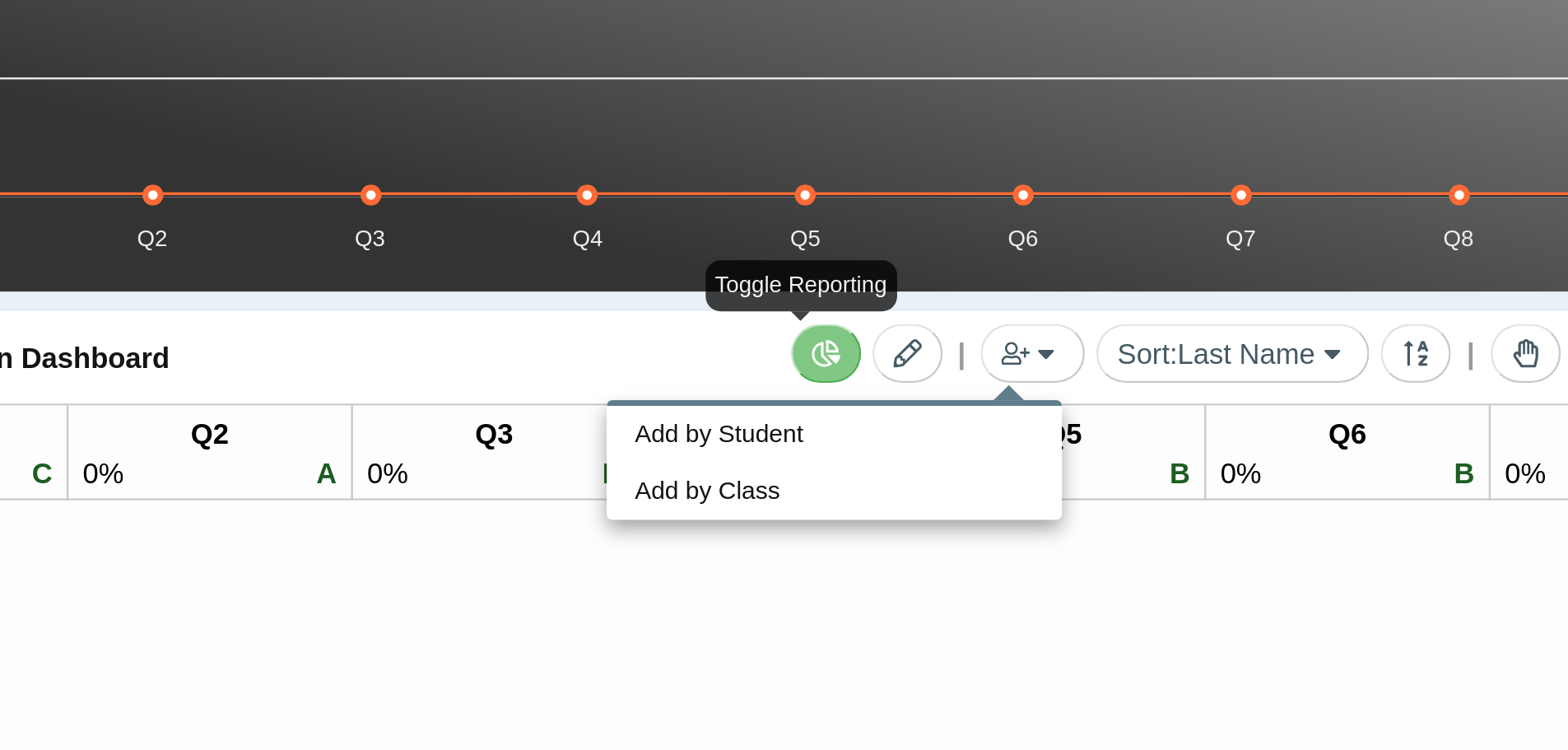
click at [827, 340] on div "| Sort: Last Name Last Name First Name ID Anonymous | | AMV3RGD Administration …" at bounding box center [1039, 346] width 1023 height 41
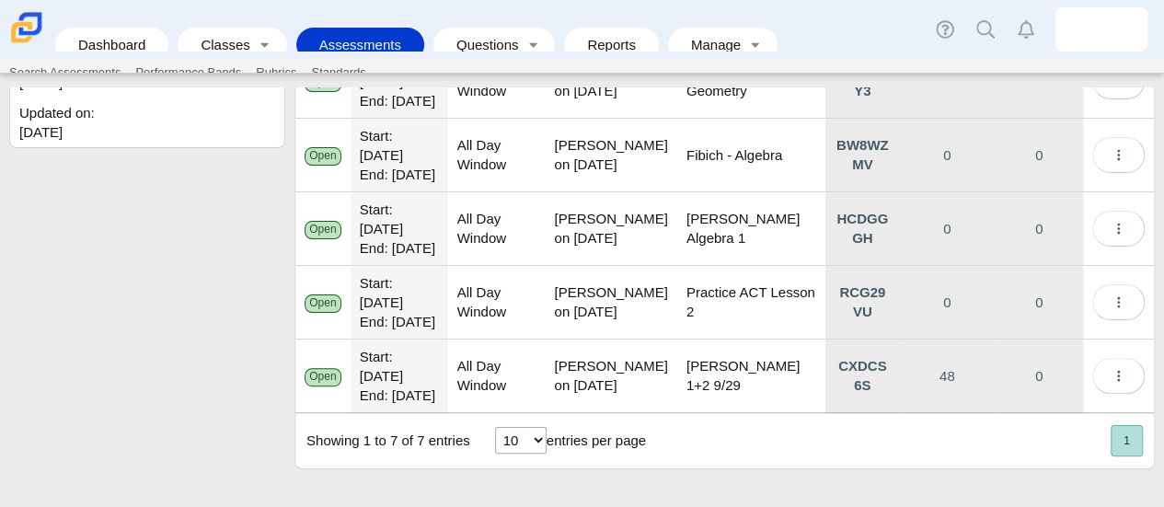
scroll to position [582, 0]
click at [928, 362] on link "48" at bounding box center [947, 375] width 96 height 73
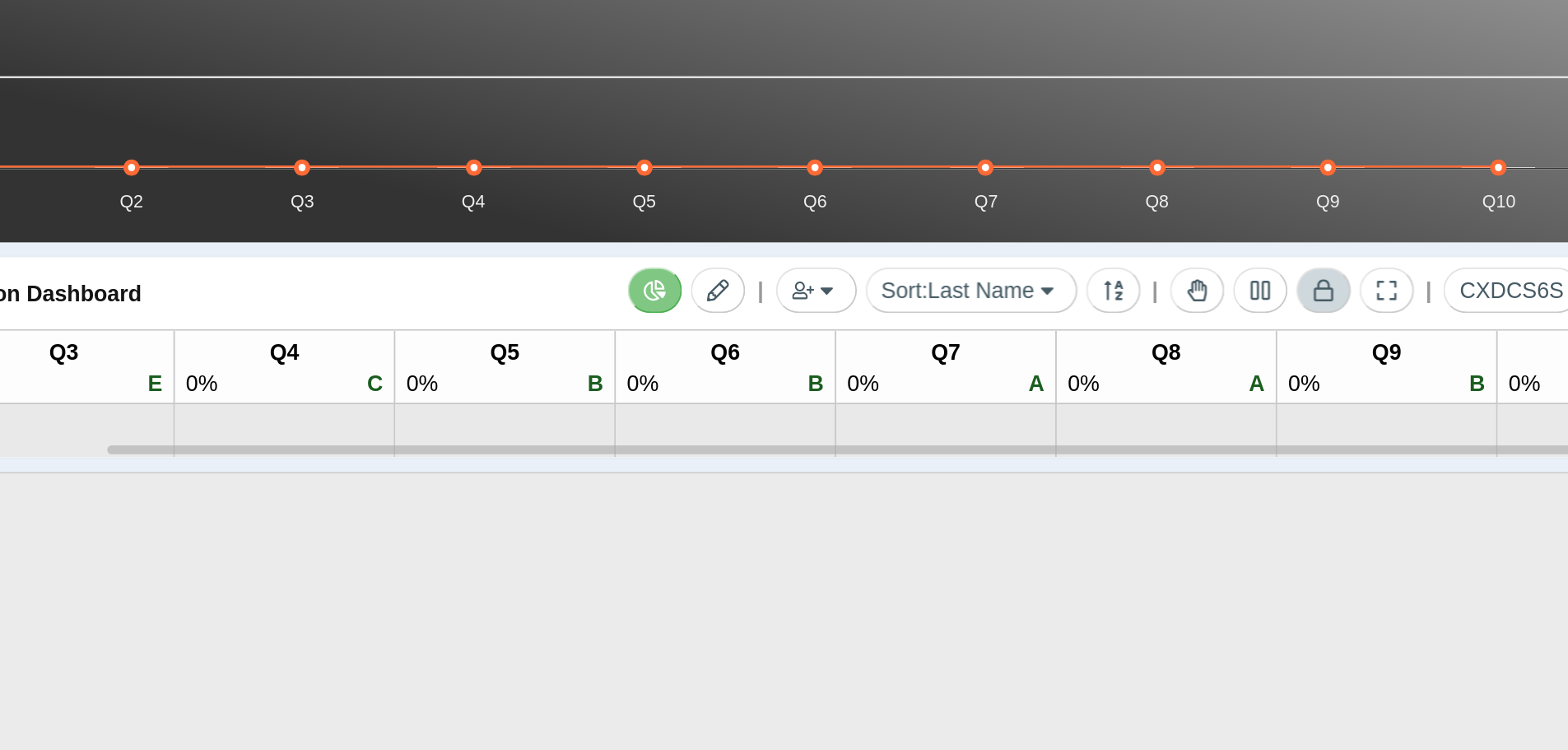
scroll to position [0, 186]
click at [1041, 343] on button at bounding box center [1393, 345] width 30 height 26
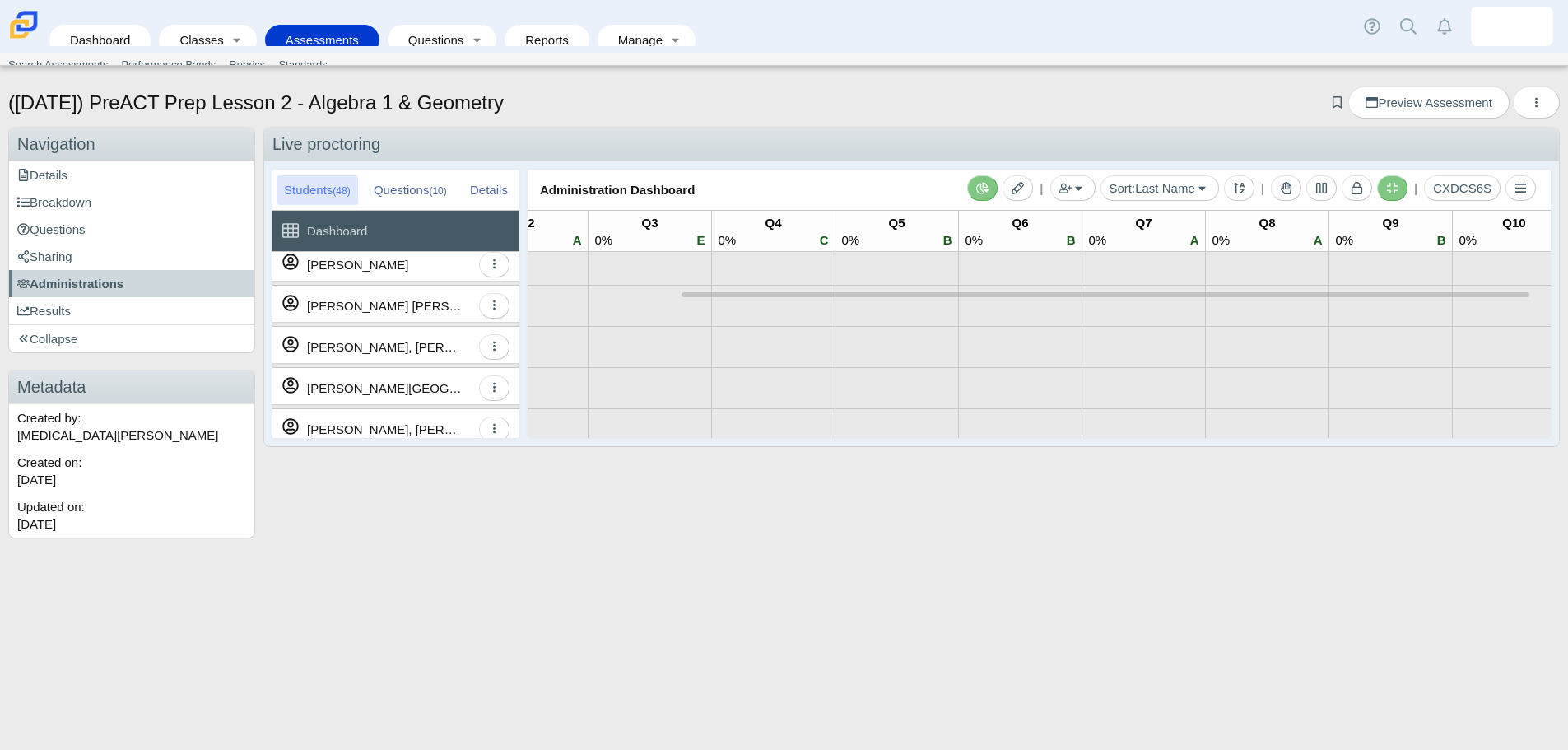
scroll to position [0, 0]
click at [1041, 184] on icon at bounding box center [1393, 188] width 11 height 11
